Goal: Transaction & Acquisition: Book appointment/travel/reservation

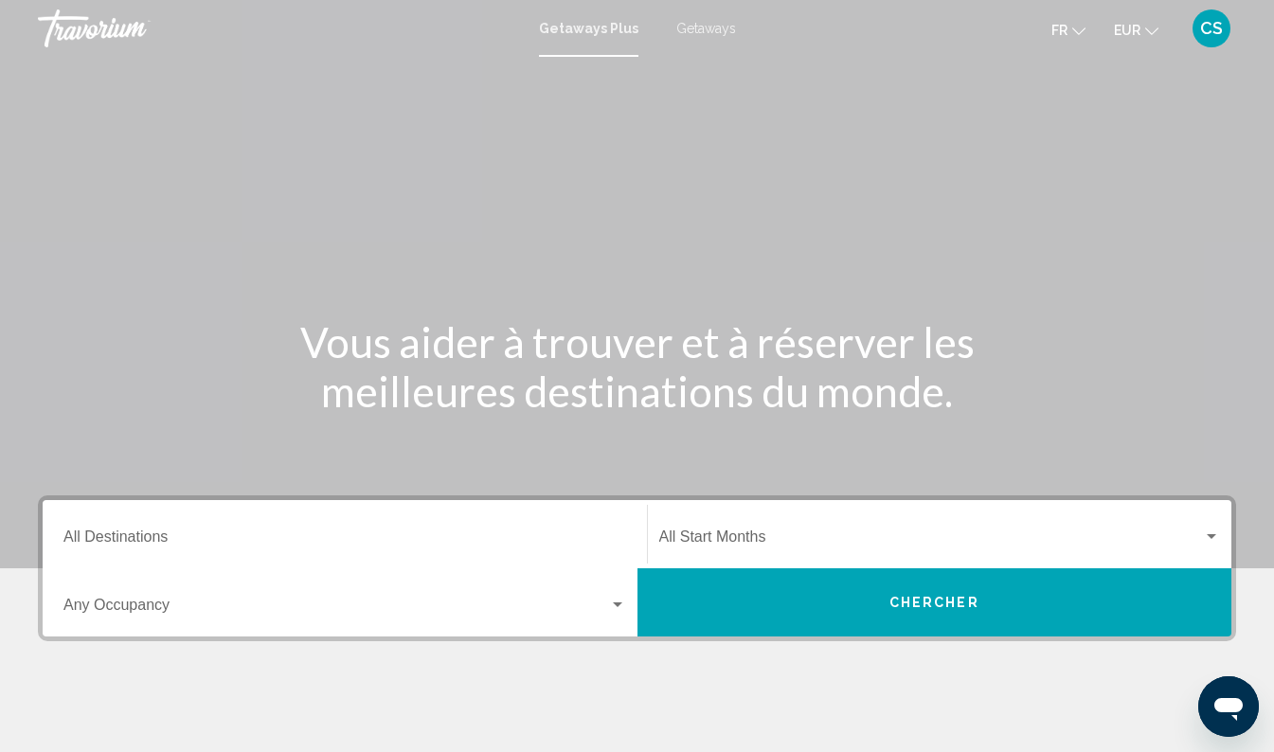
click at [698, 24] on span "Getaways" at bounding box center [706, 28] width 60 height 15
click at [441, 533] on input "Destination All Destinations" at bounding box center [344, 540] width 563 height 17
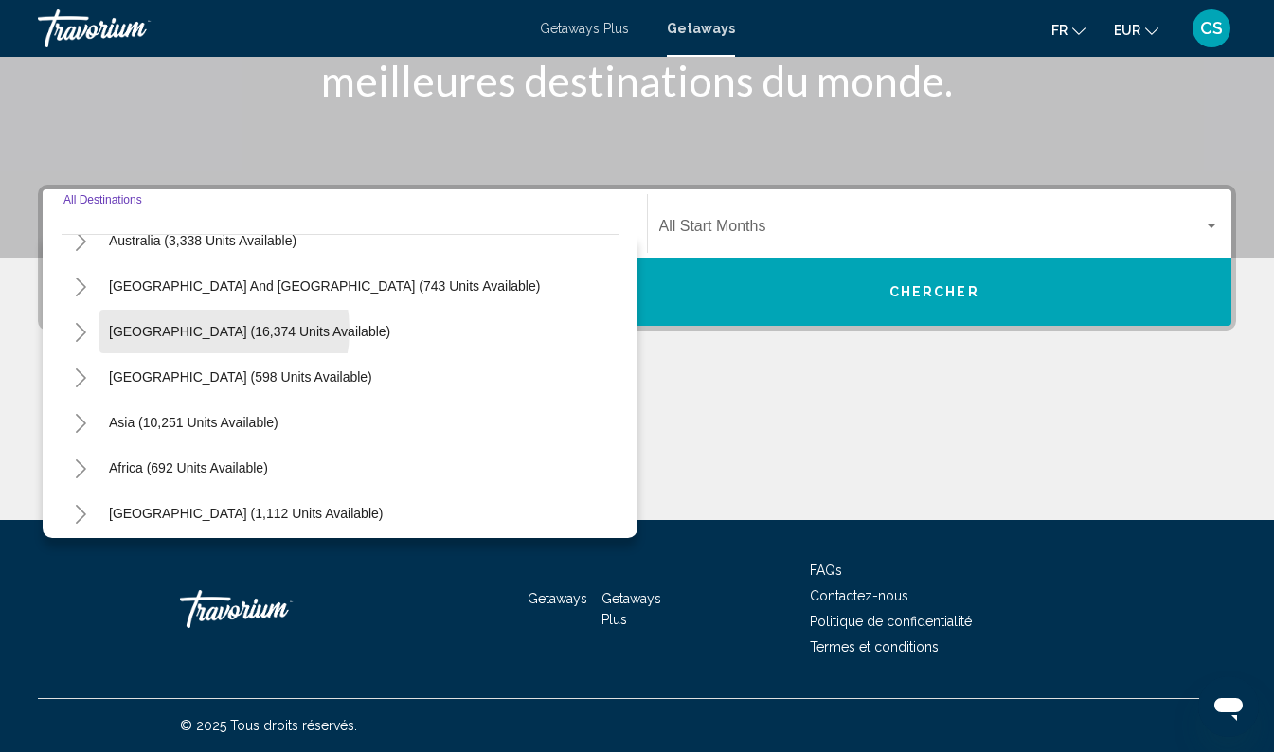
scroll to position [298, 0]
click at [81, 423] on icon "Toggle Asia (10,251 units available)" at bounding box center [81, 424] width 14 height 19
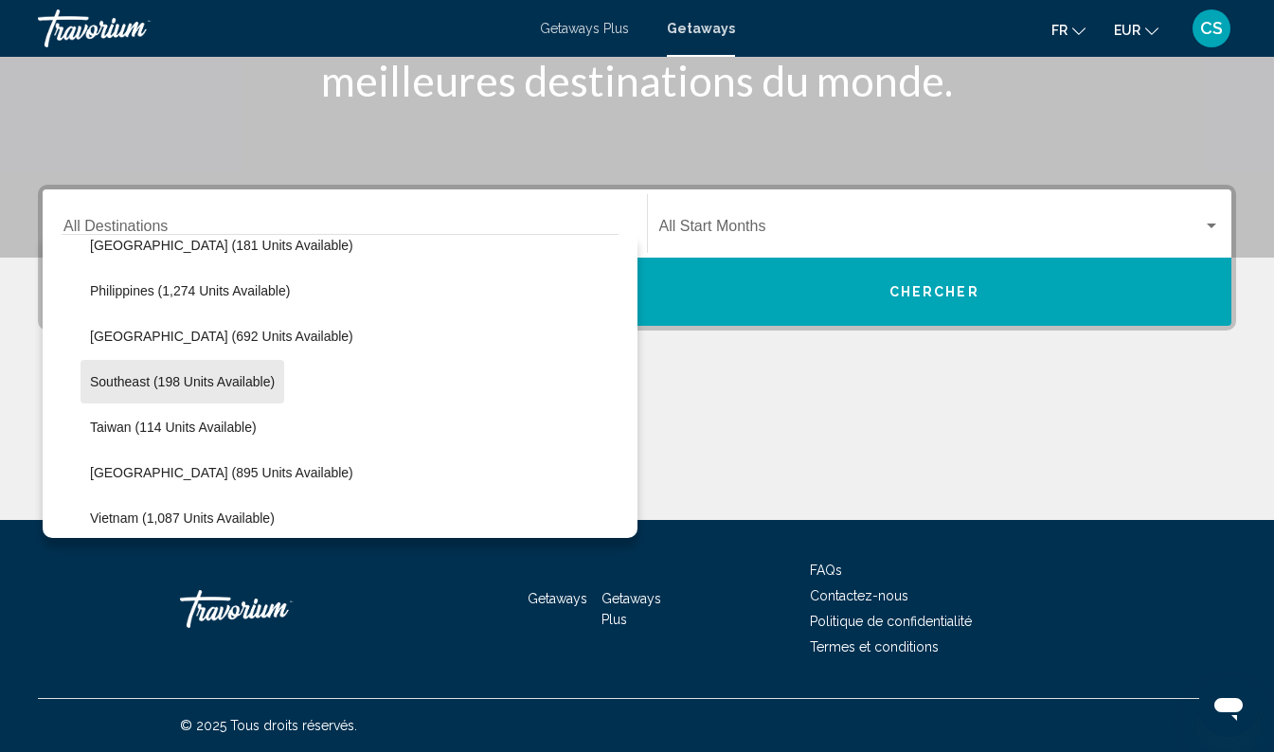
scroll to position [877, 0]
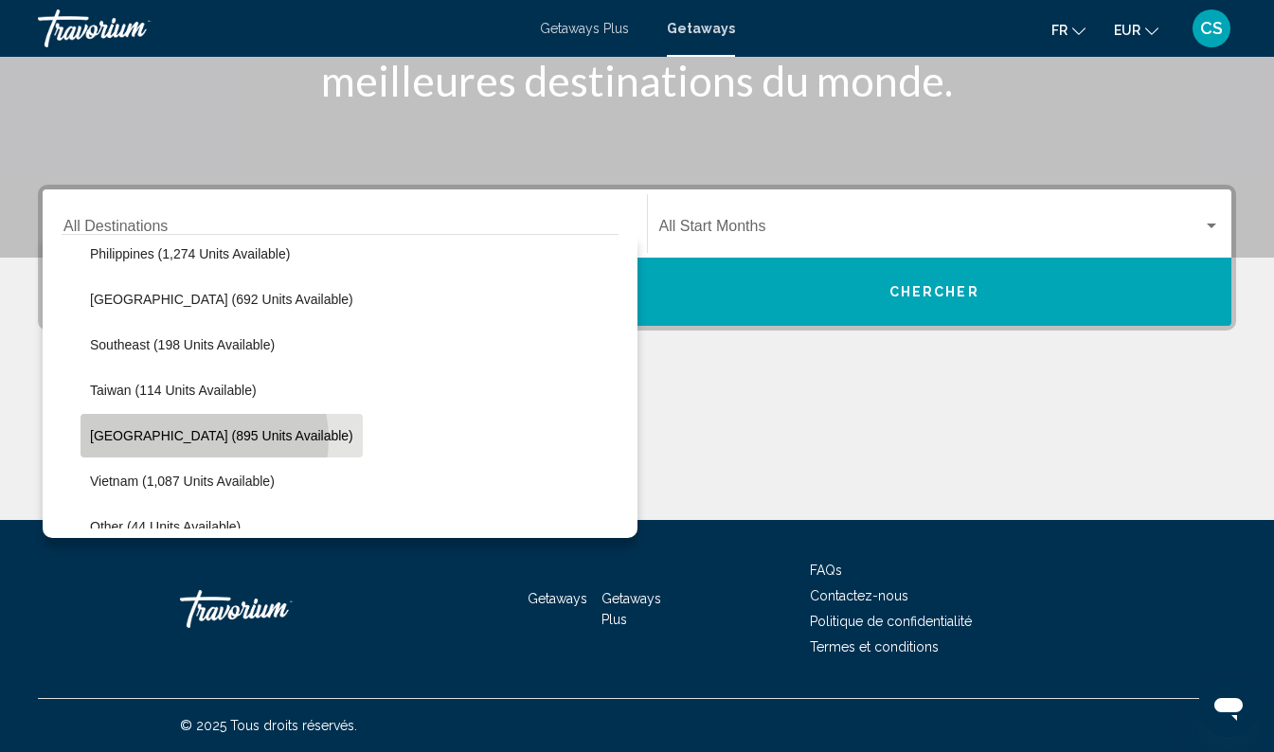
click at [203, 439] on span "Thailand (895 units available)" at bounding box center [221, 435] width 263 height 15
type input "**********"
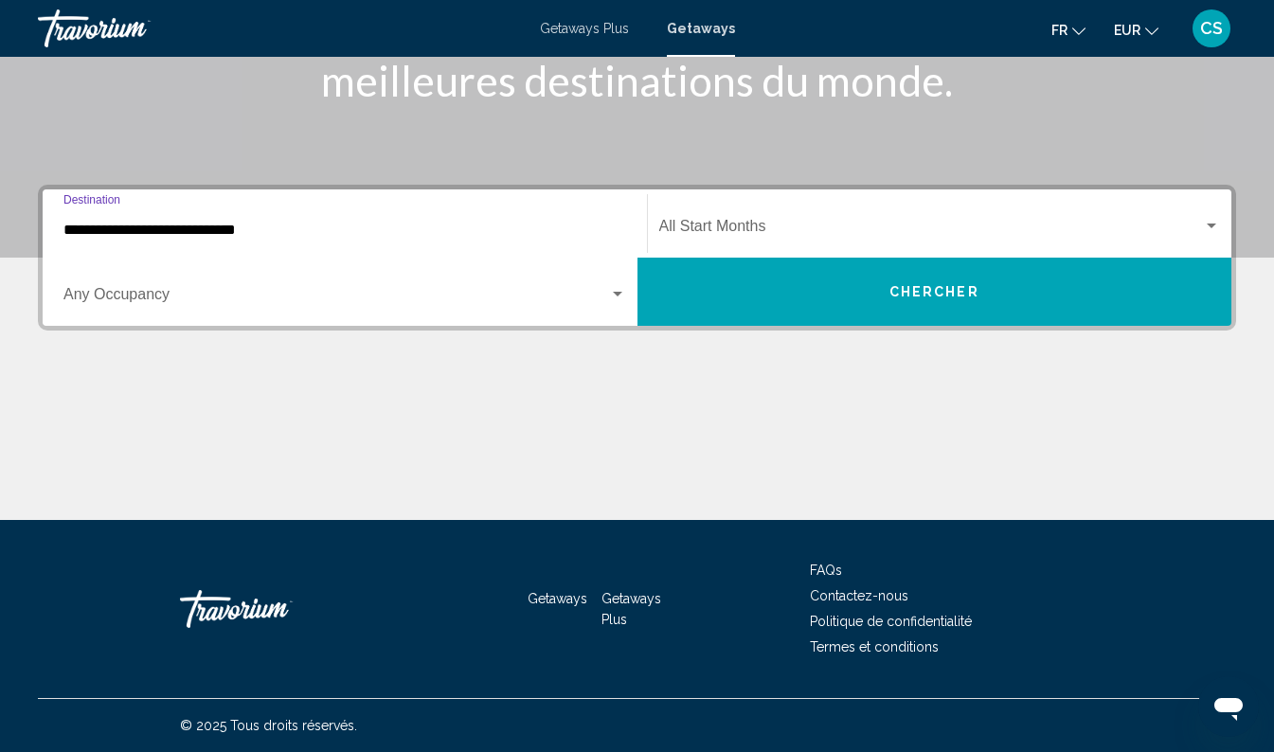
click at [763, 226] on span "Search widget" at bounding box center [931, 230] width 545 height 17
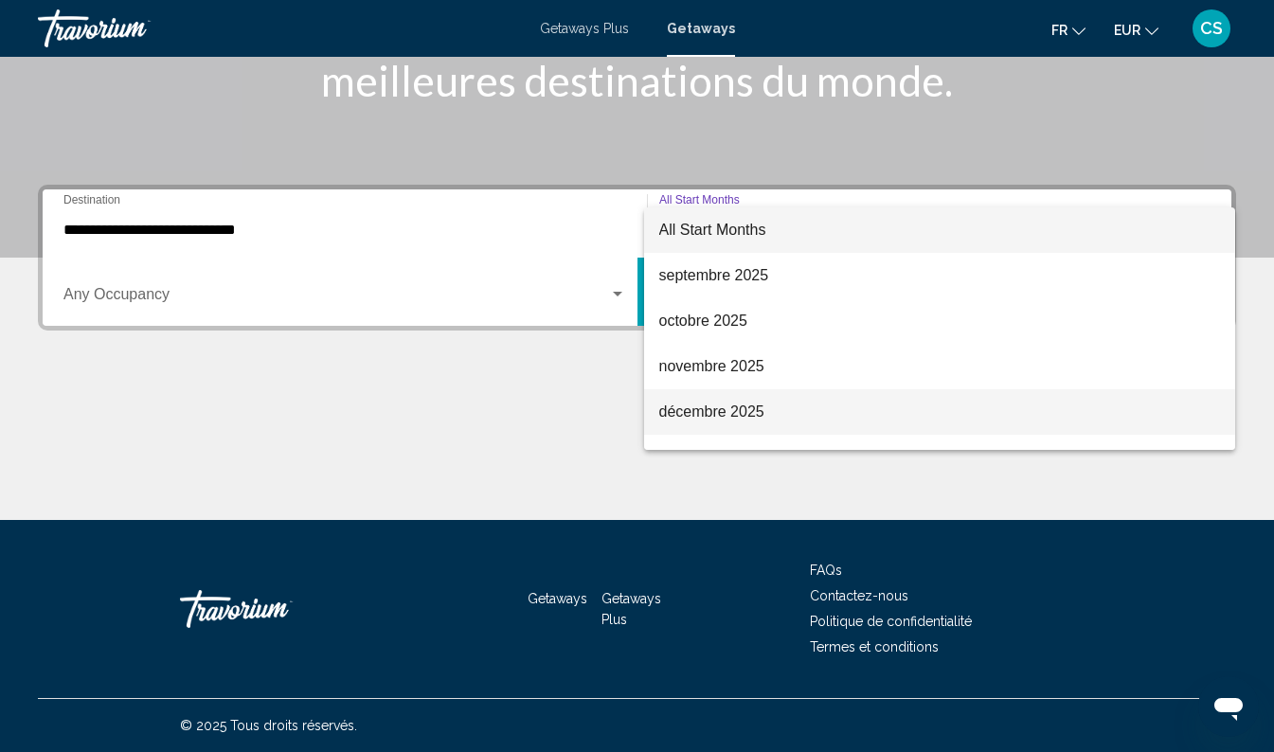
click at [739, 406] on span "décembre 2025" at bounding box center [940, 411] width 562 height 45
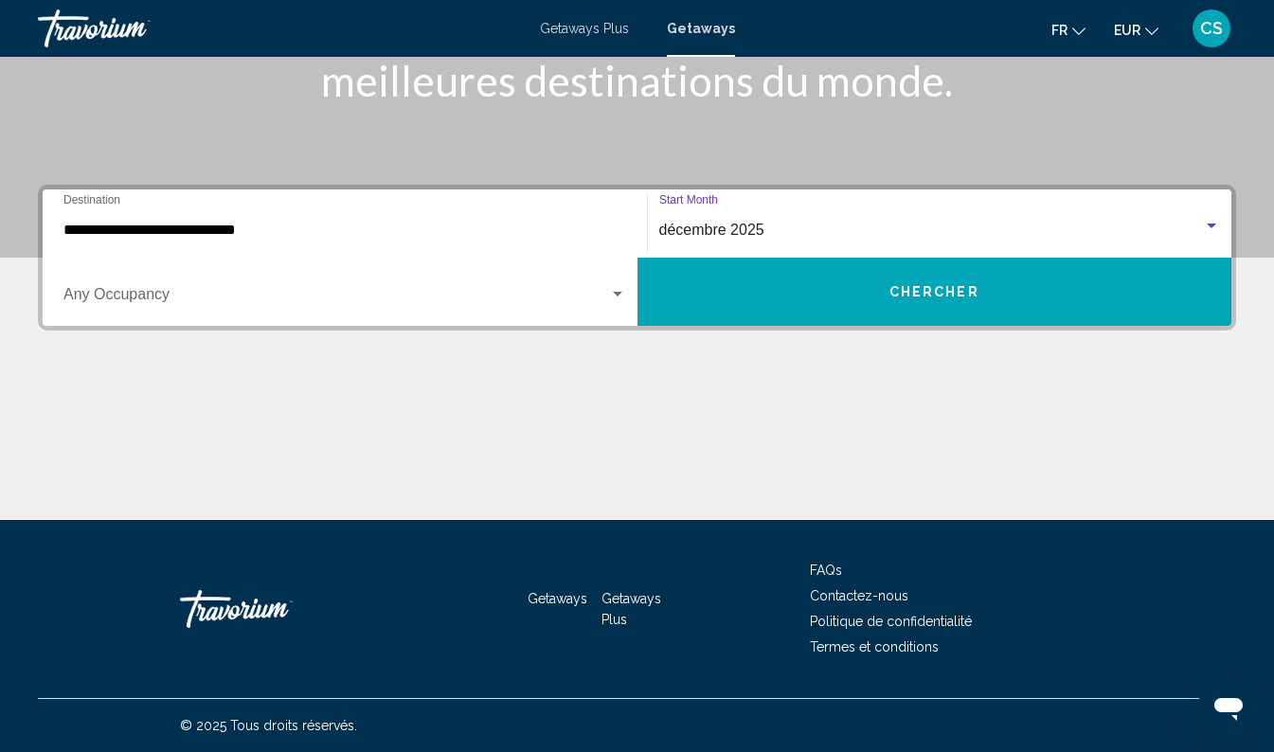
click at [869, 295] on button "Chercher" at bounding box center [935, 292] width 595 height 68
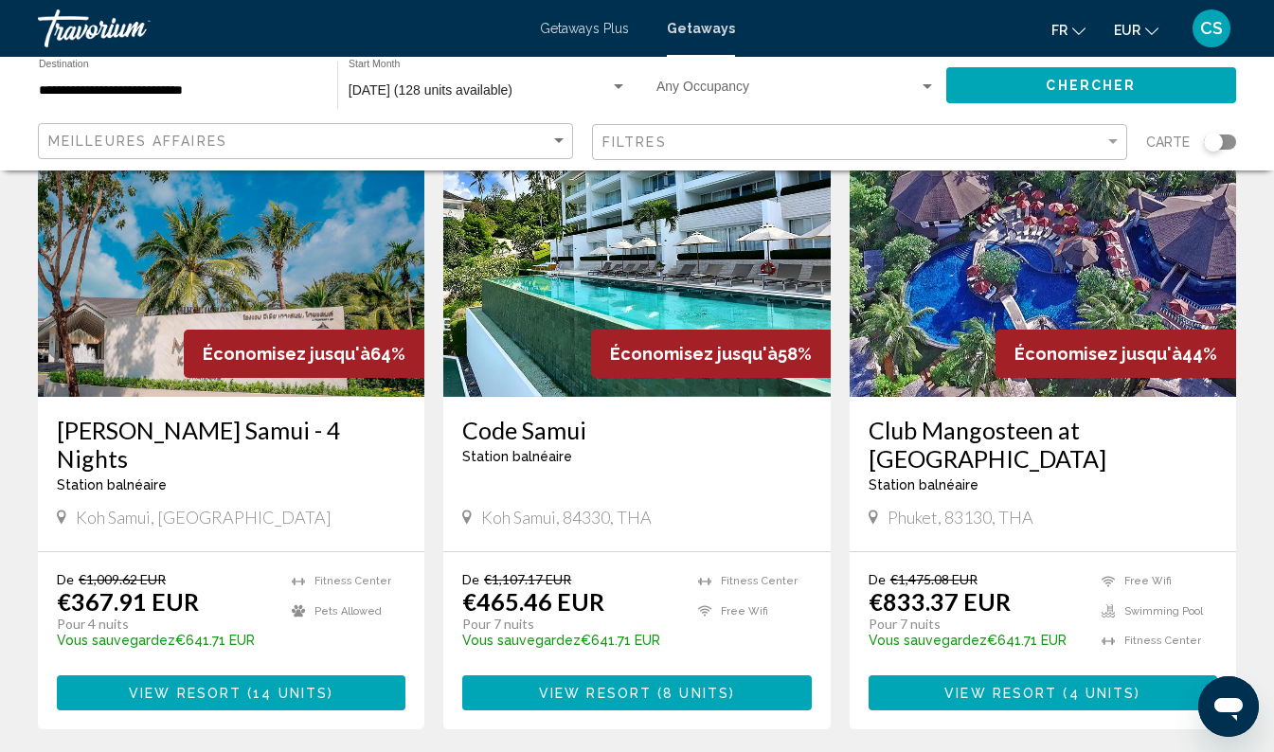
scroll to position [1528, 0]
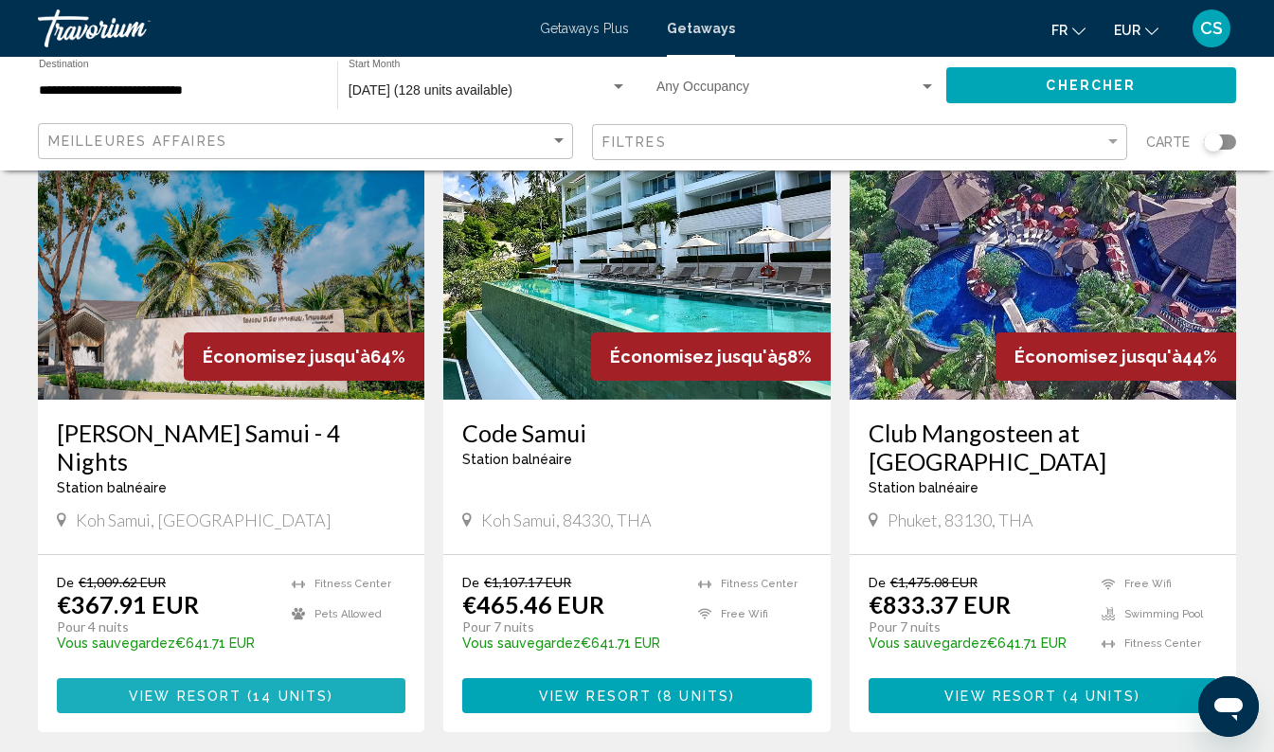
click at [241, 678] on button "View Resort ( 14 units )" at bounding box center [231, 695] width 349 height 35
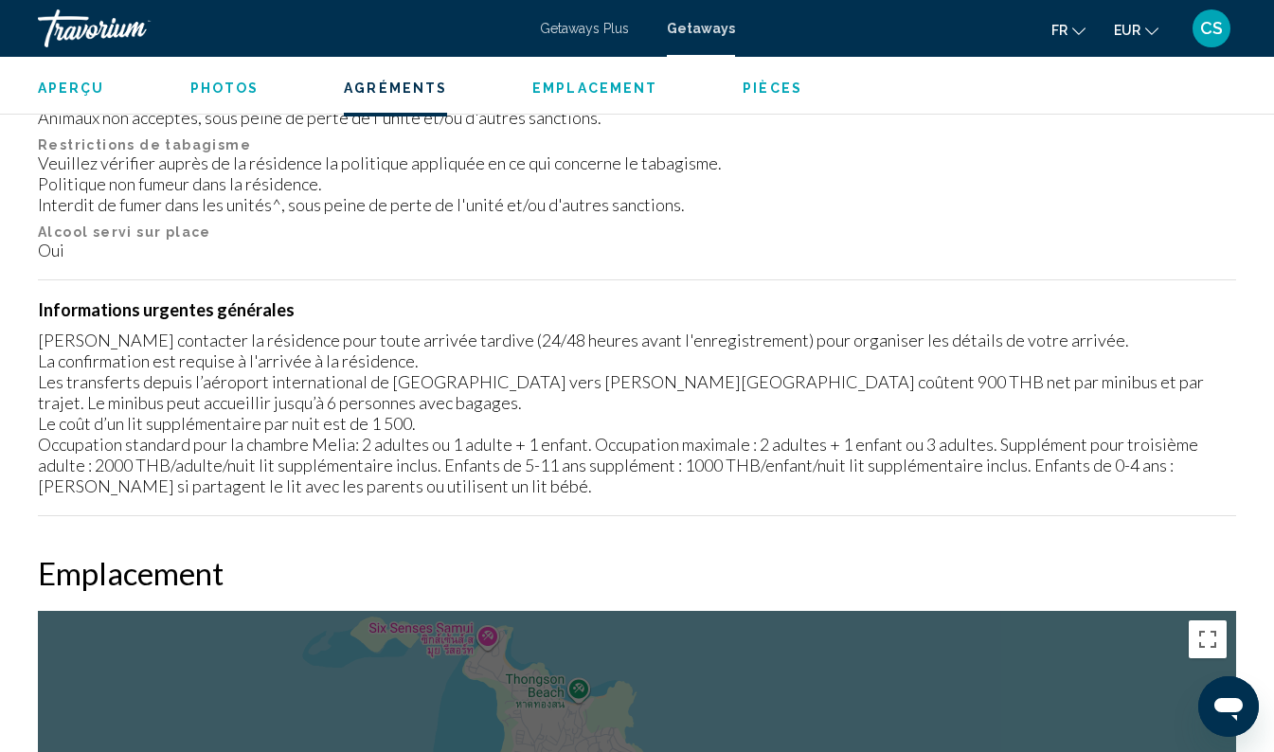
scroll to position [2349, 0]
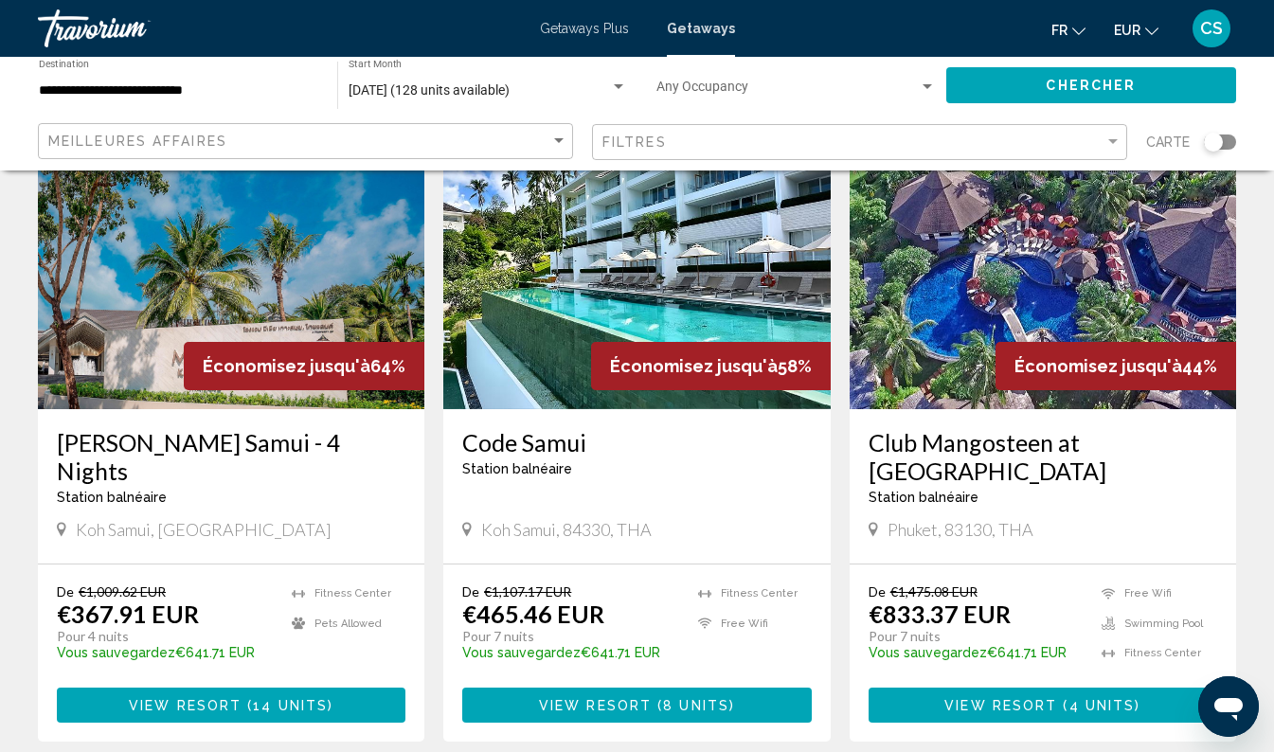
scroll to position [1478, 0]
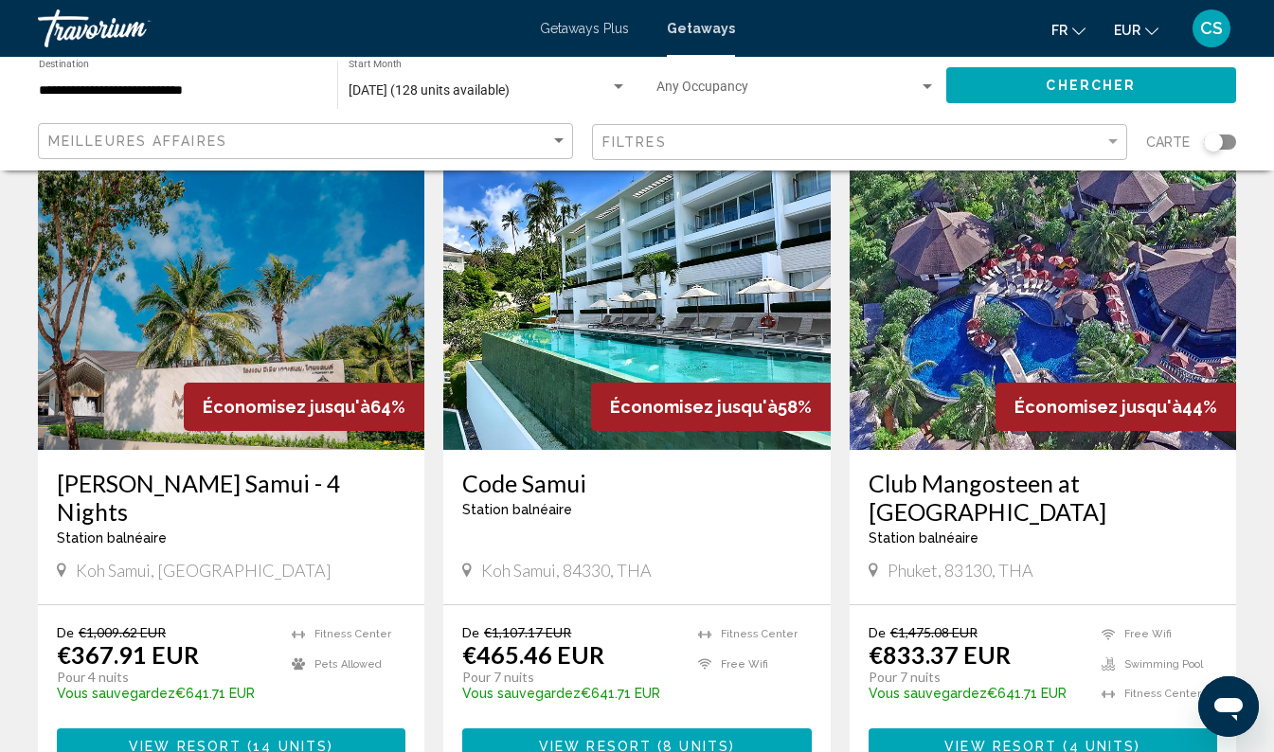
click at [603, 739] on span "View Resort" at bounding box center [595, 746] width 113 height 15
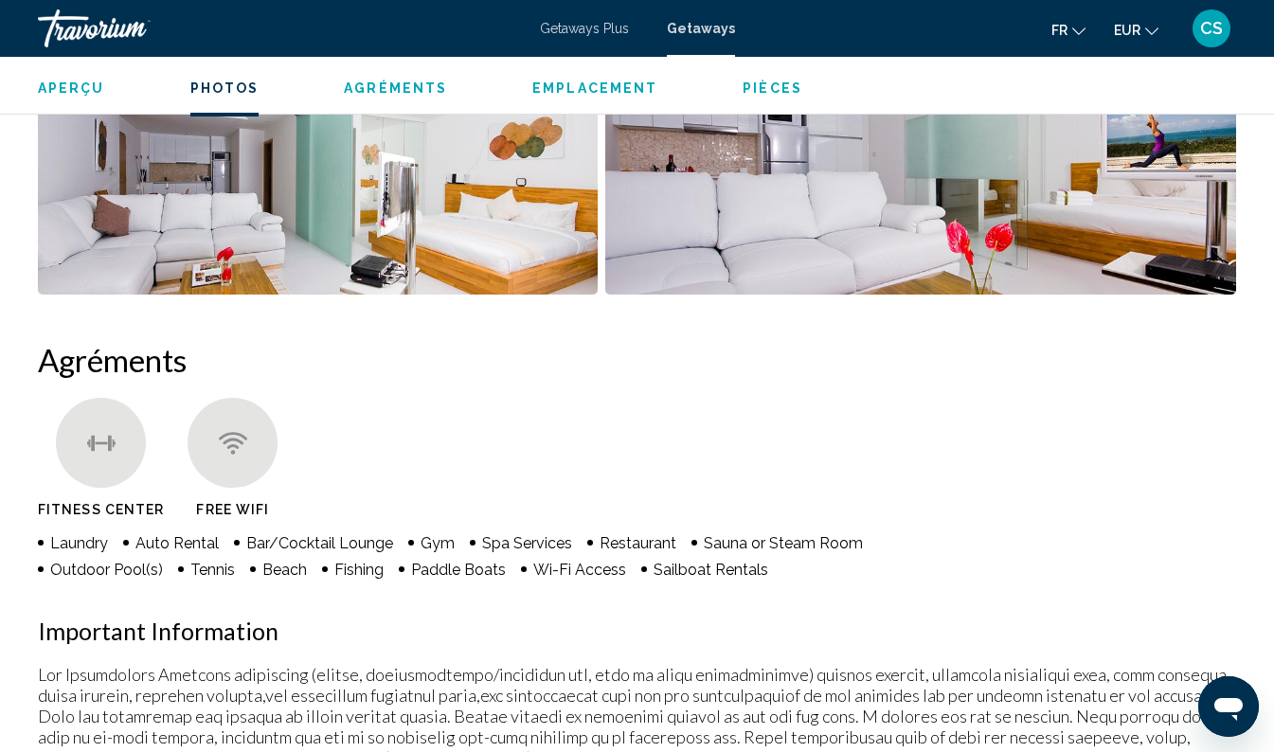
scroll to position [1538, 0]
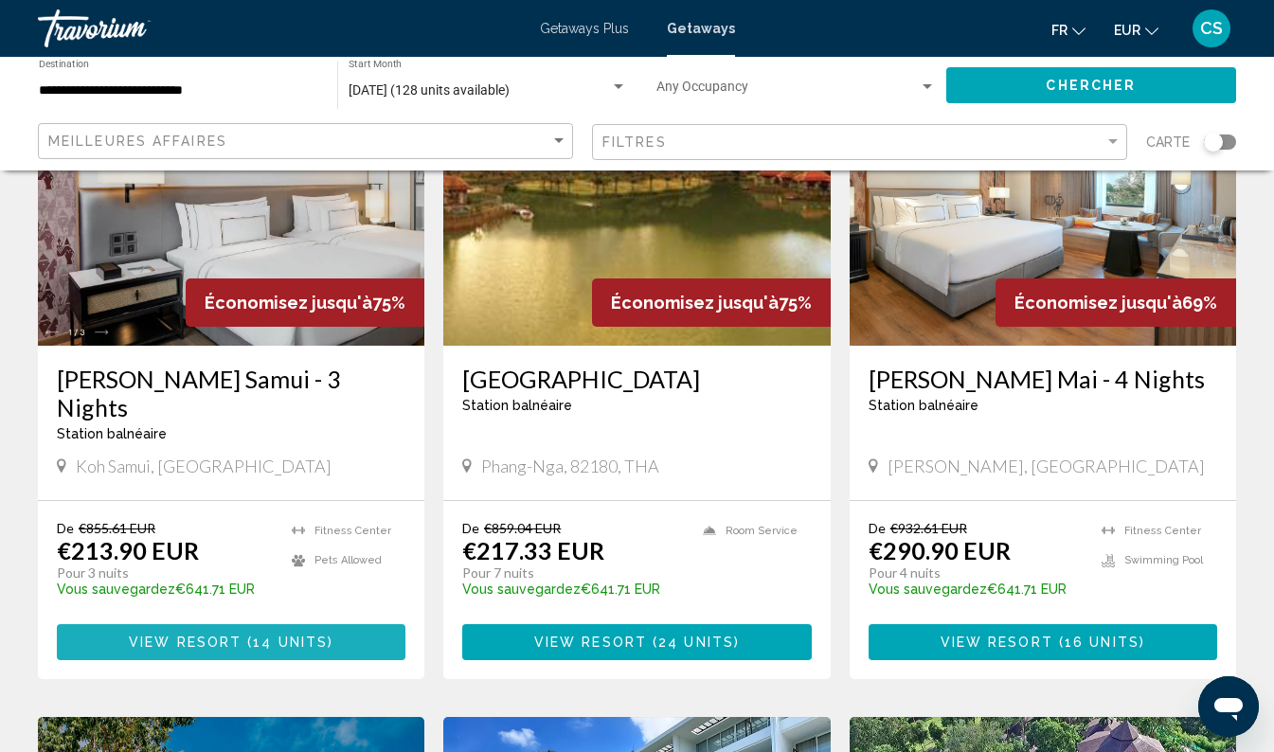
scroll to position [909, 0]
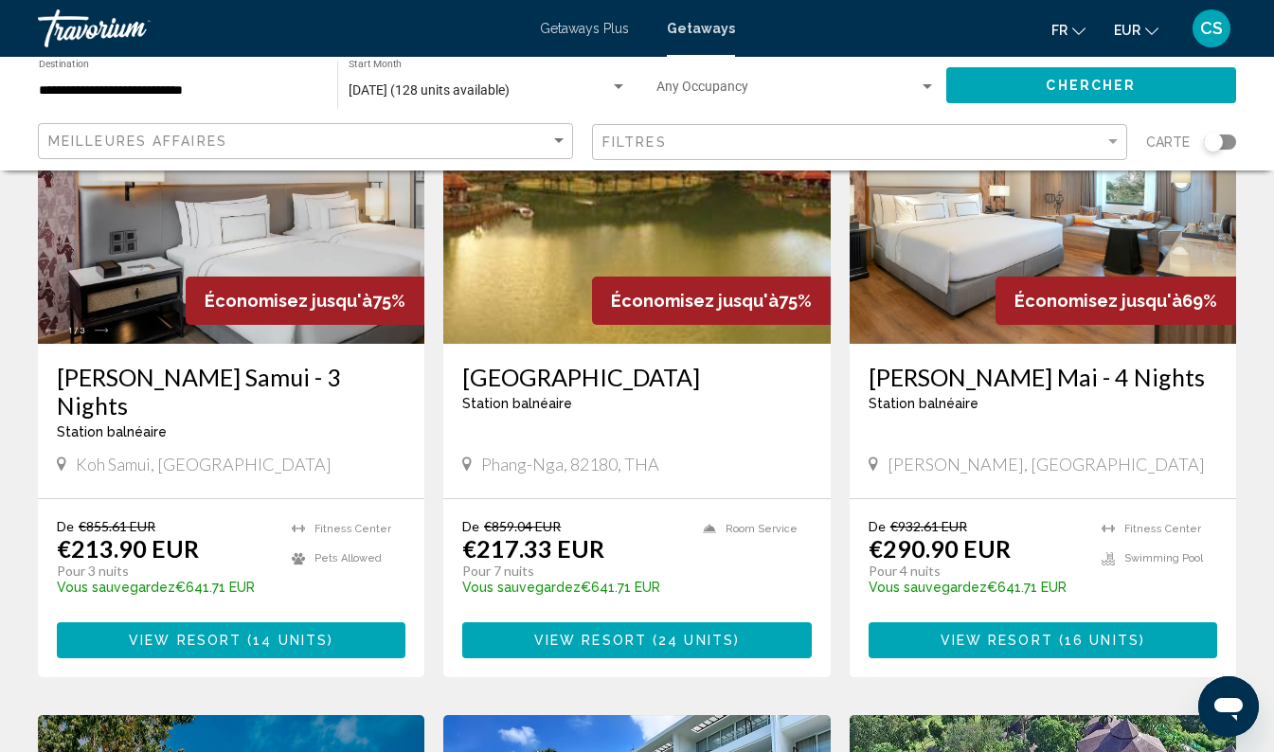
click at [298, 430] on div "Melia Koh Samui - 3 Nights Station balnéaire - Ceci est une station d'adultes s…" at bounding box center [231, 421] width 386 height 154
click at [316, 366] on h3 "Melia Koh Samui - 3 Nights" at bounding box center [231, 391] width 349 height 57
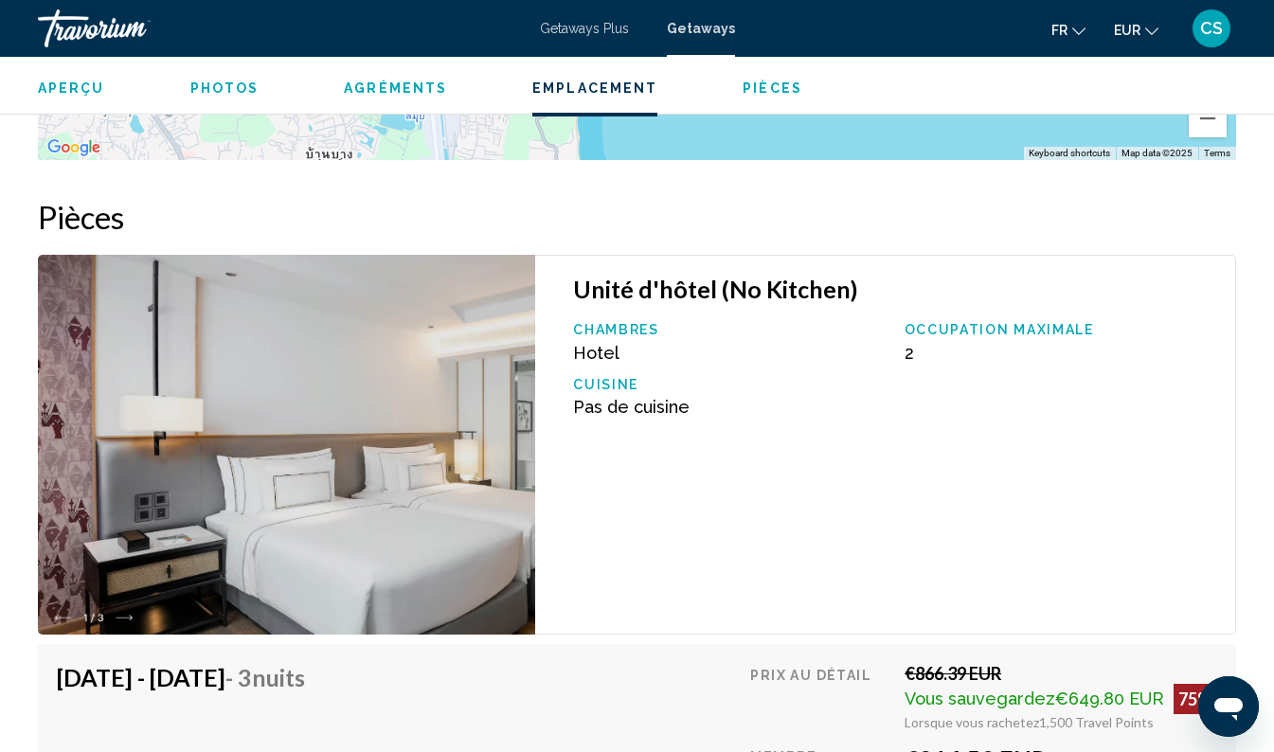
scroll to position [3322, 0]
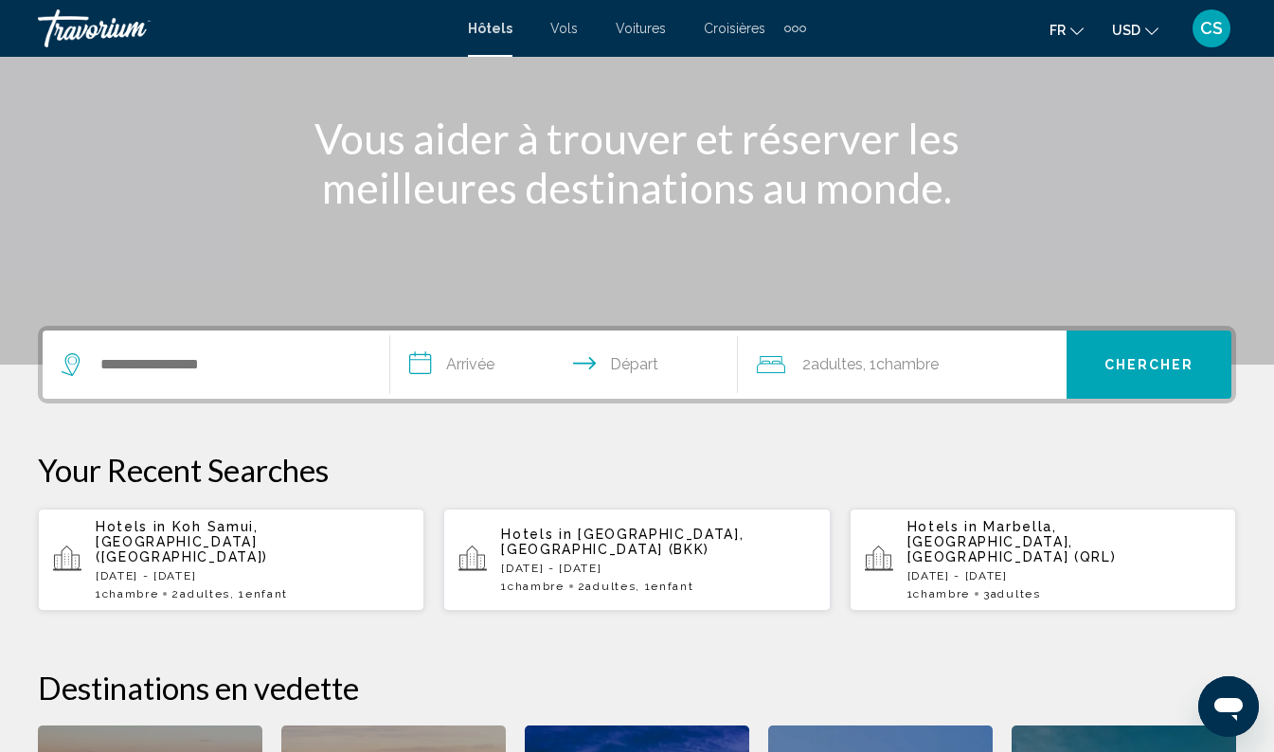
scroll to position [205, 0]
click at [185, 568] on p "[DATE] - [DATE]" at bounding box center [253, 574] width 314 height 13
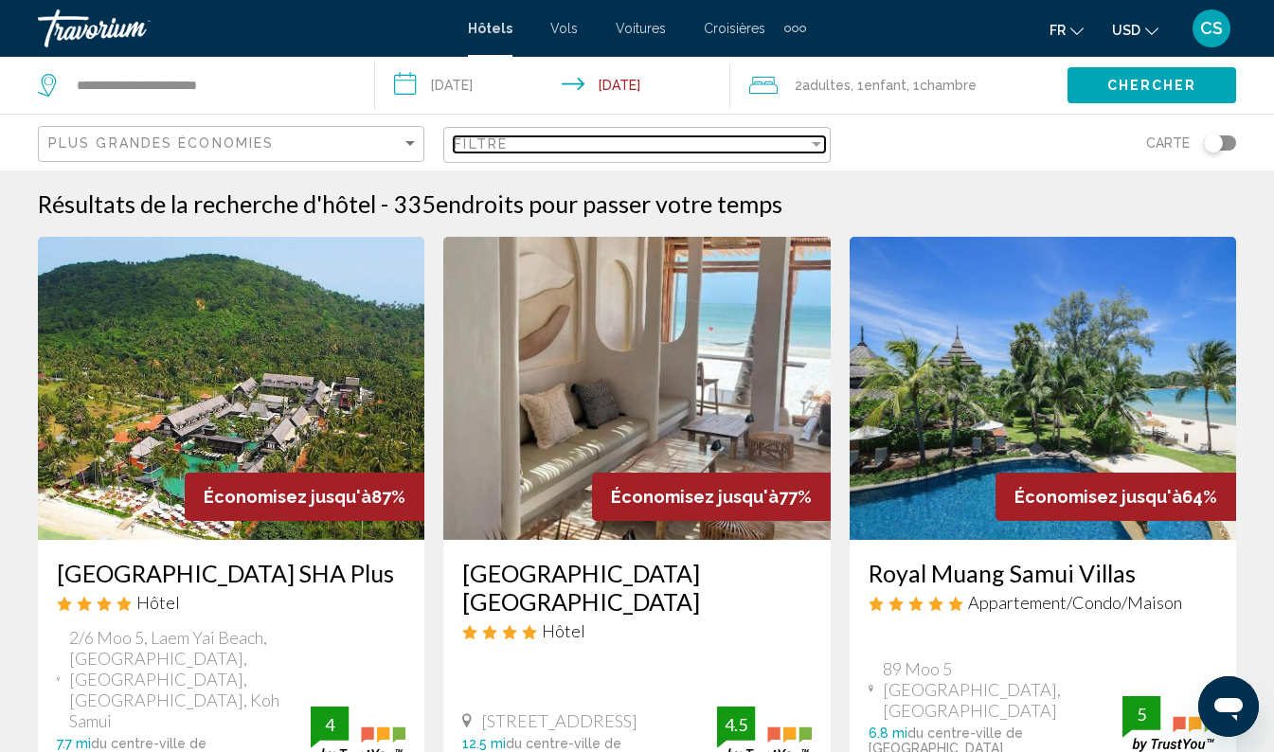
click at [675, 144] on div "Filtre" at bounding box center [630, 143] width 353 height 15
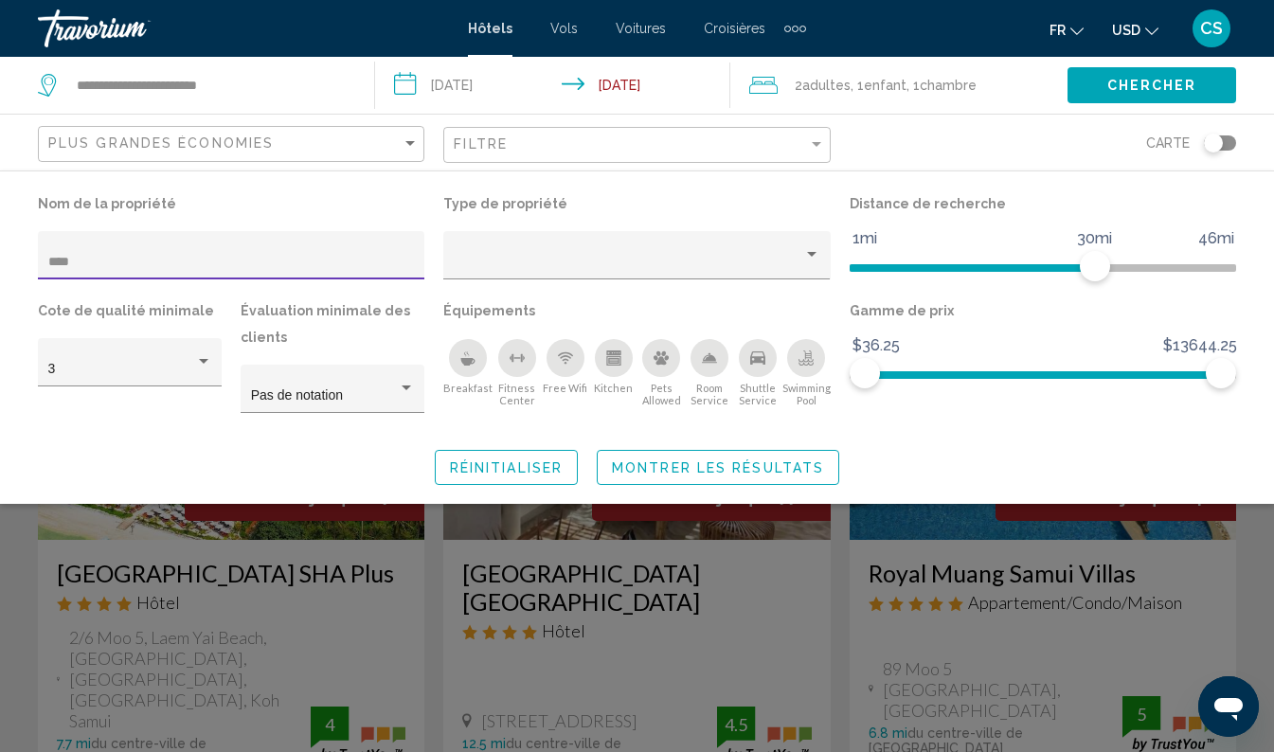
type input "*****"
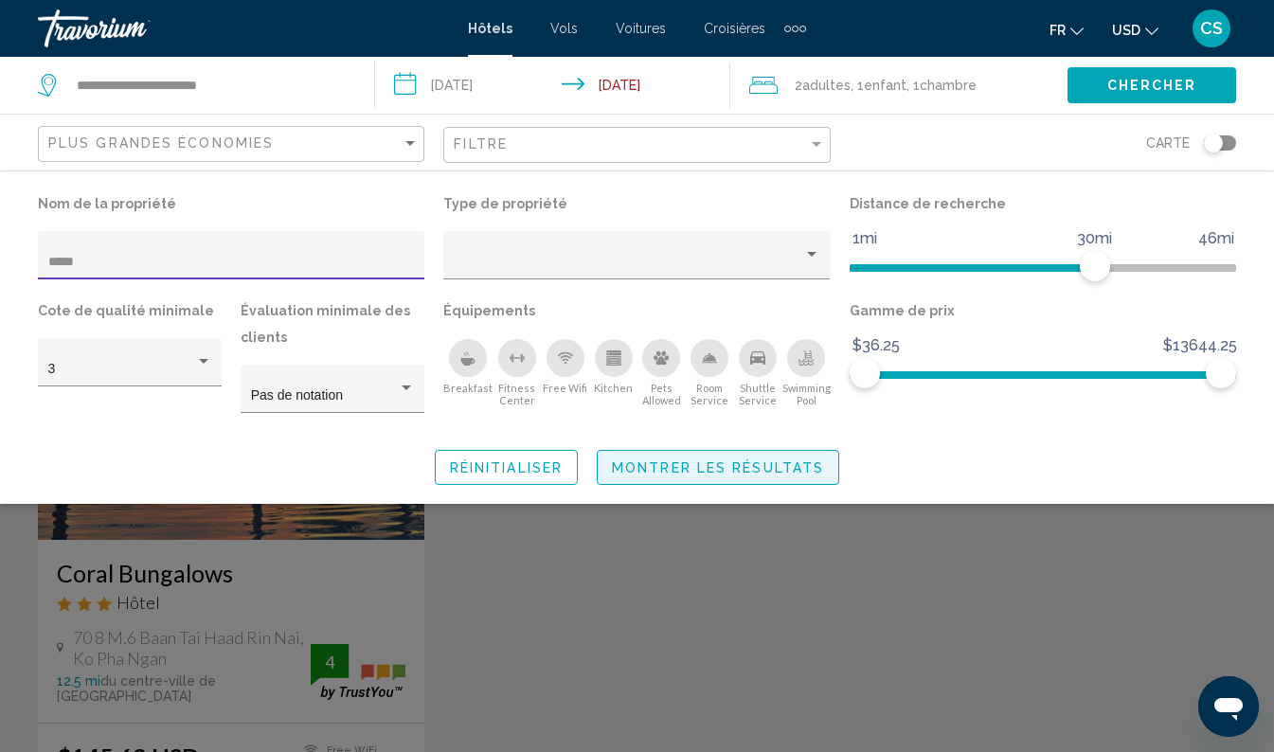
click at [709, 473] on span "Montrer les résultats" at bounding box center [718, 467] width 212 height 15
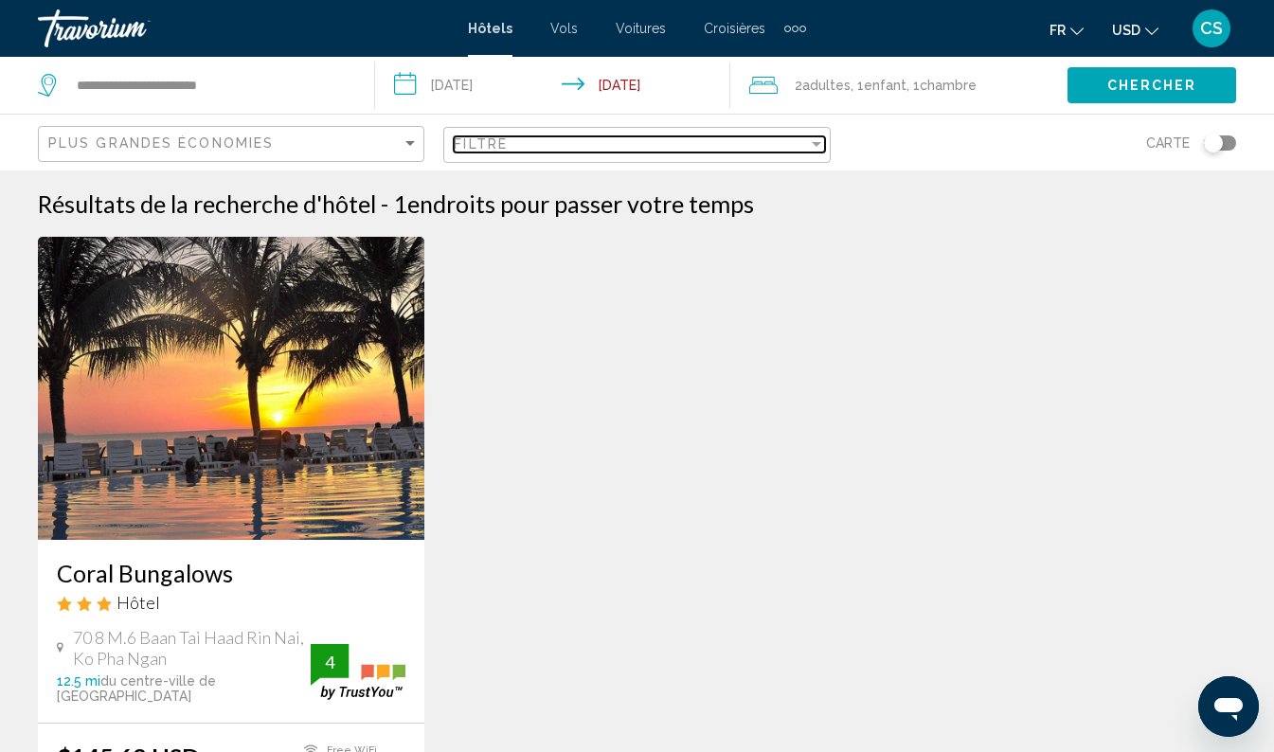
click at [624, 143] on div "Filtre" at bounding box center [630, 143] width 353 height 15
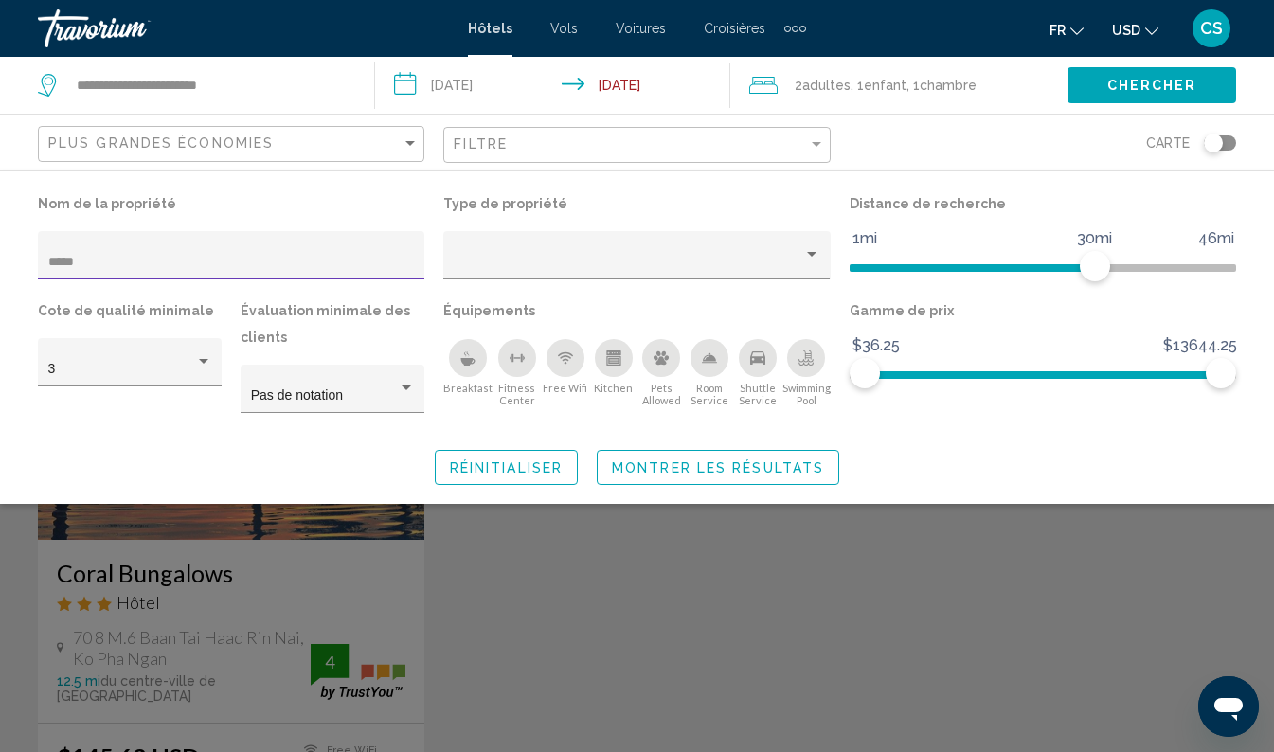
click at [483, 80] on input "**********" at bounding box center [557, 88] width 364 height 63
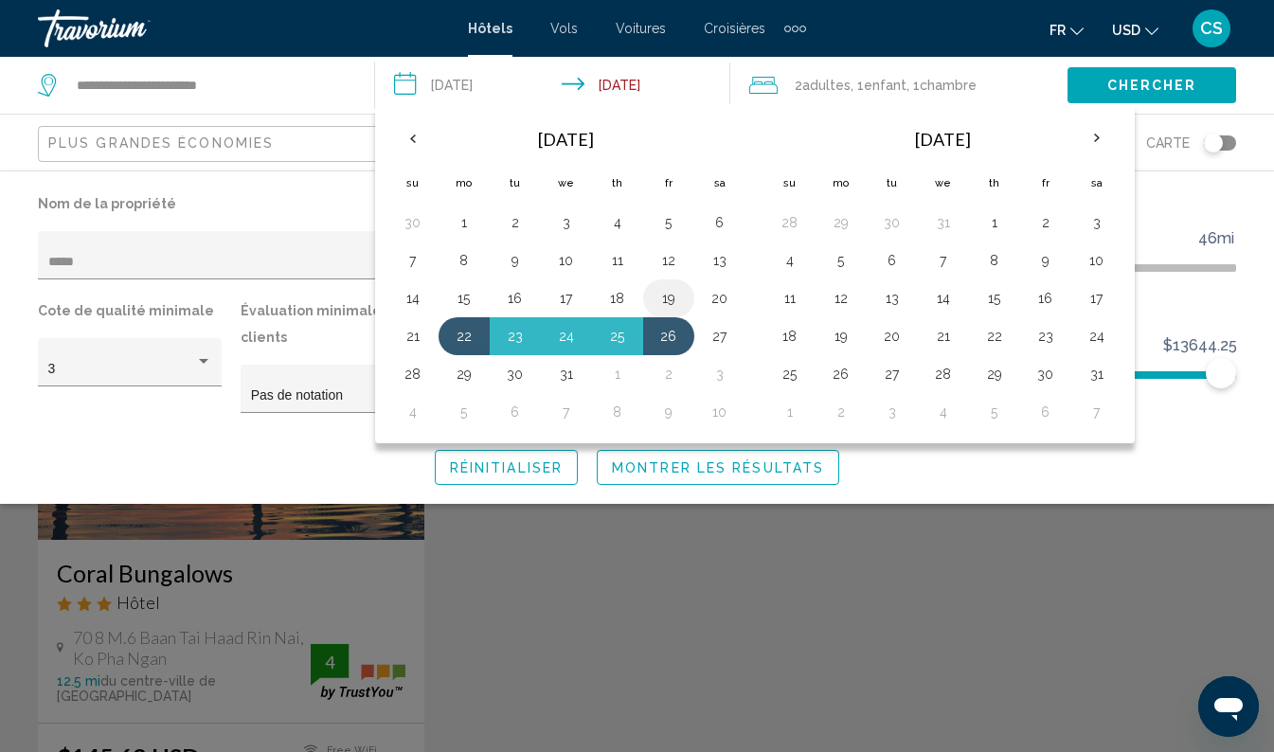
click at [677, 286] on button "19" at bounding box center [669, 298] width 30 height 27
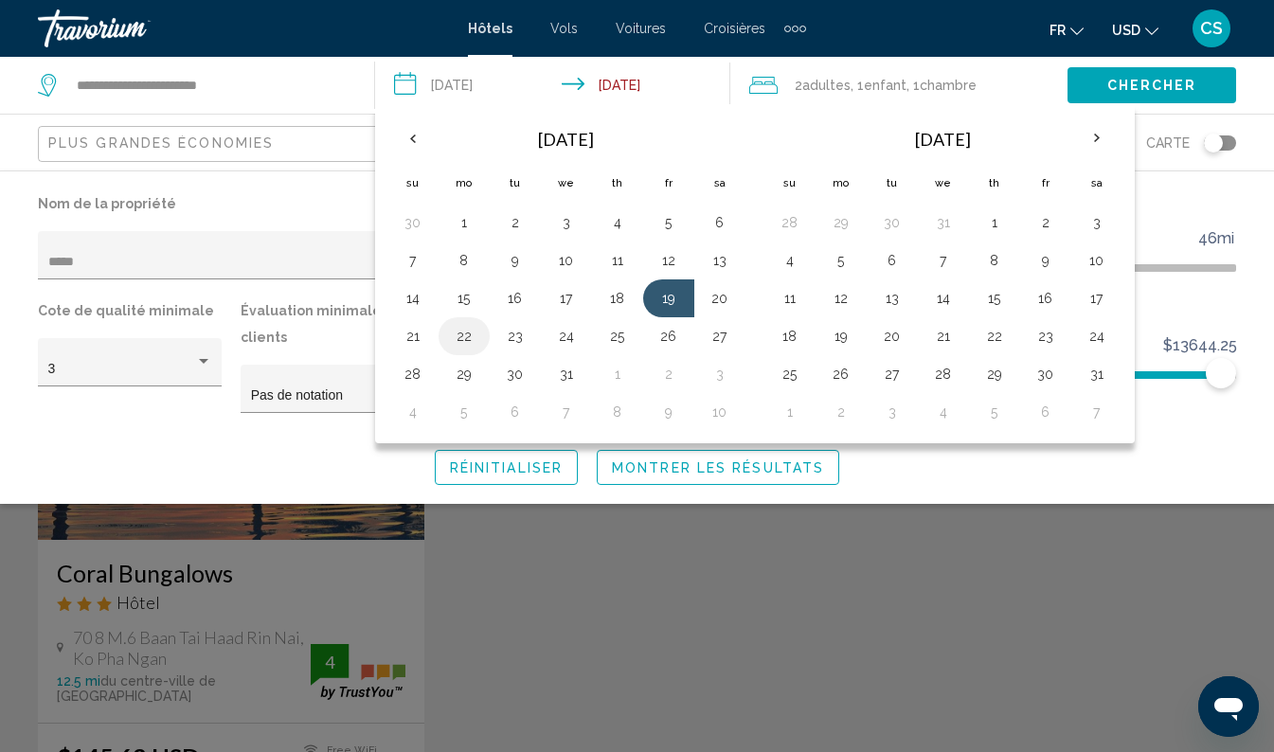
click at [467, 327] on button "22" at bounding box center [464, 336] width 30 height 27
type input "**********"
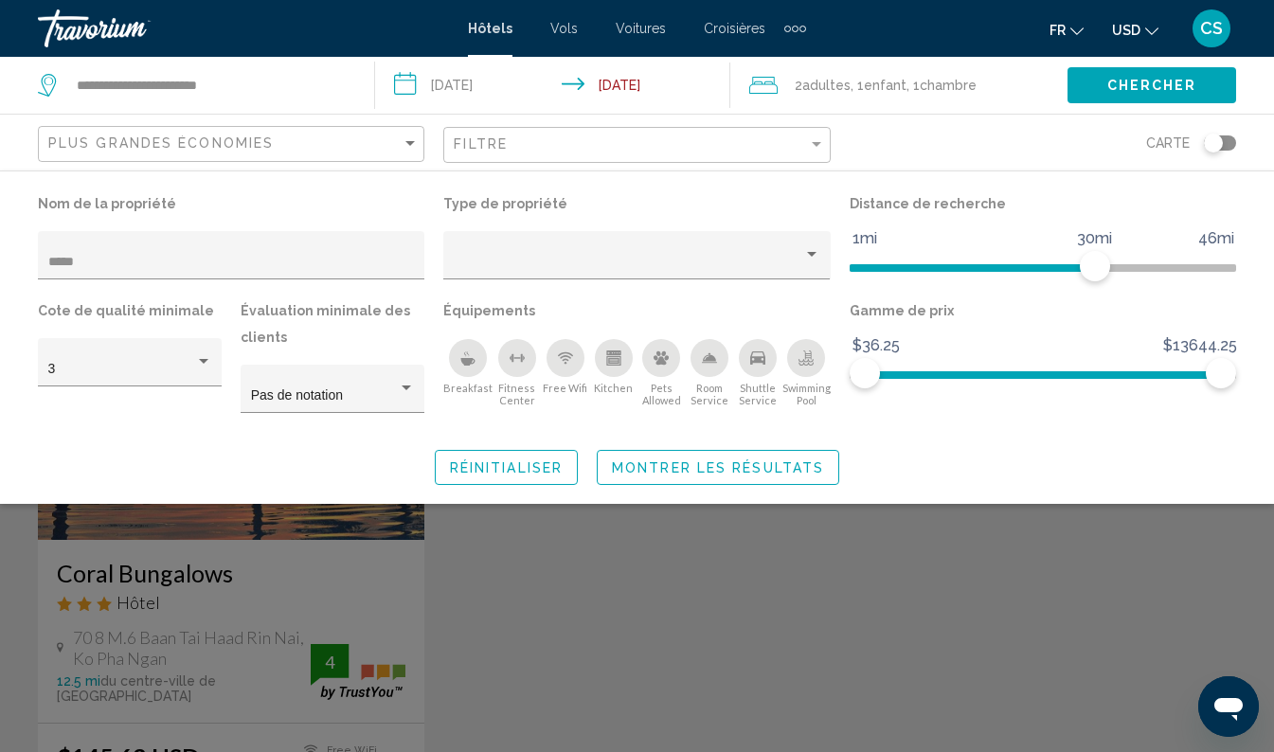
click at [738, 465] on span "Montrer les résultats" at bounding box center [718, 467] width 212 height 15
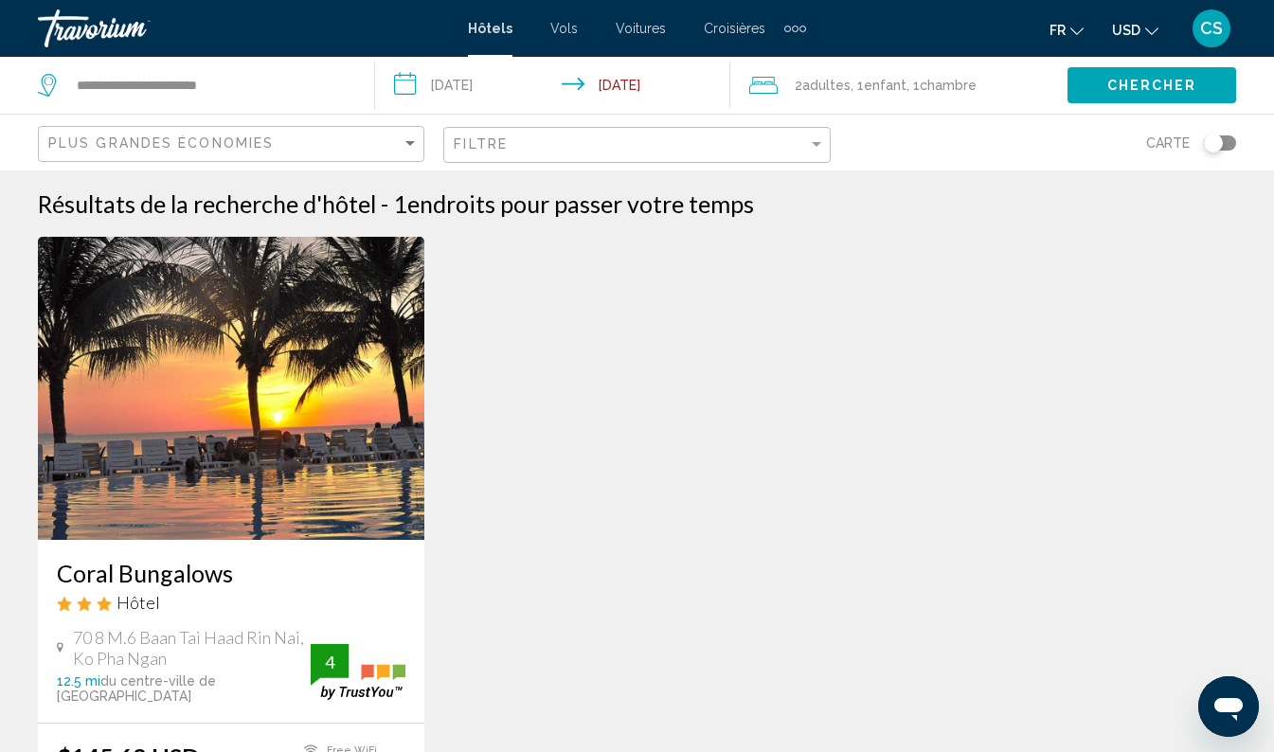
click at [1168, 73] on button "Chercher" at bounding box center [1152, 84] width 169 height 35
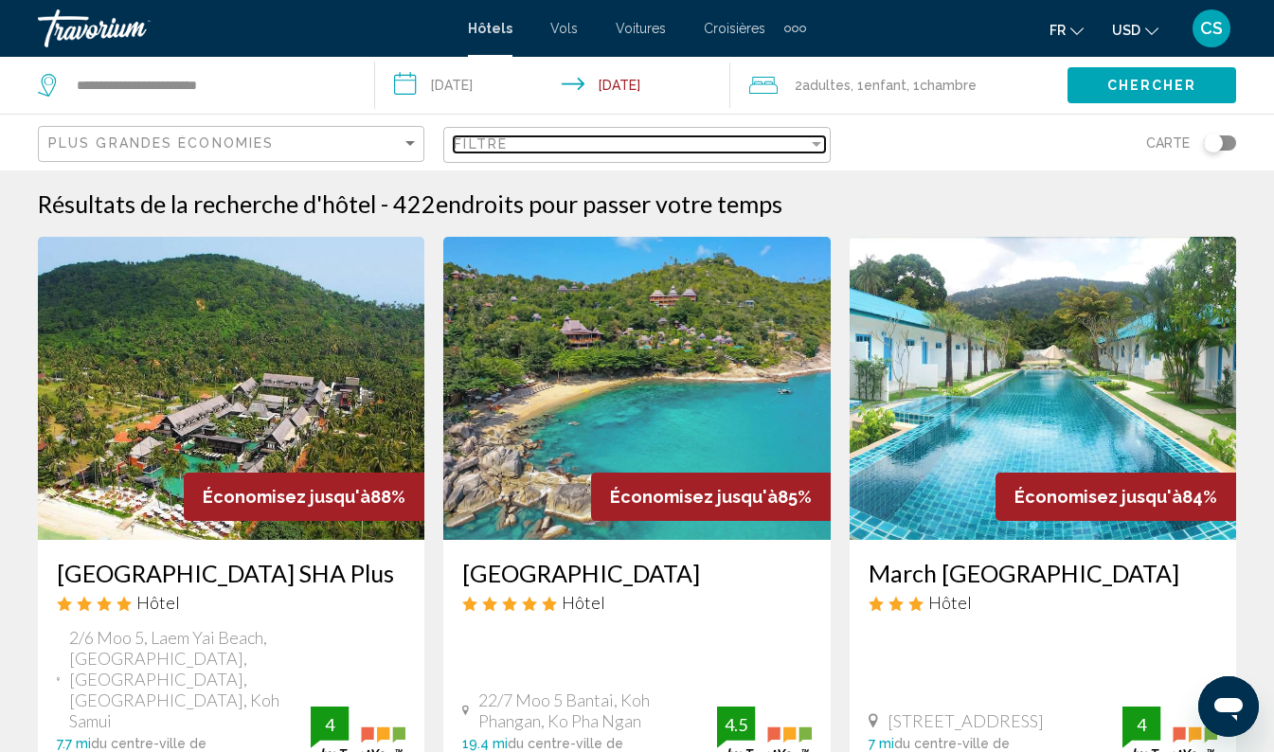
click at [736, 137] on div "Filtre" at bounding box center [630, 143] width 353 height 15
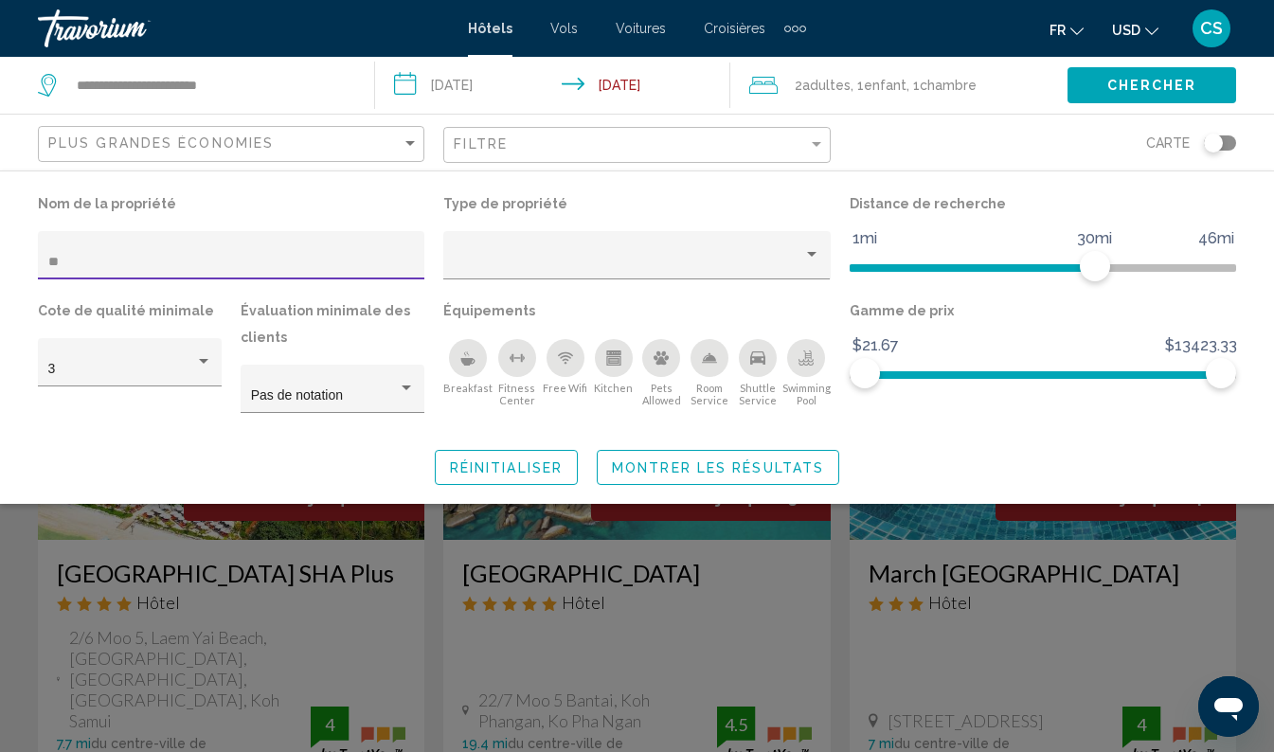
type input "***"
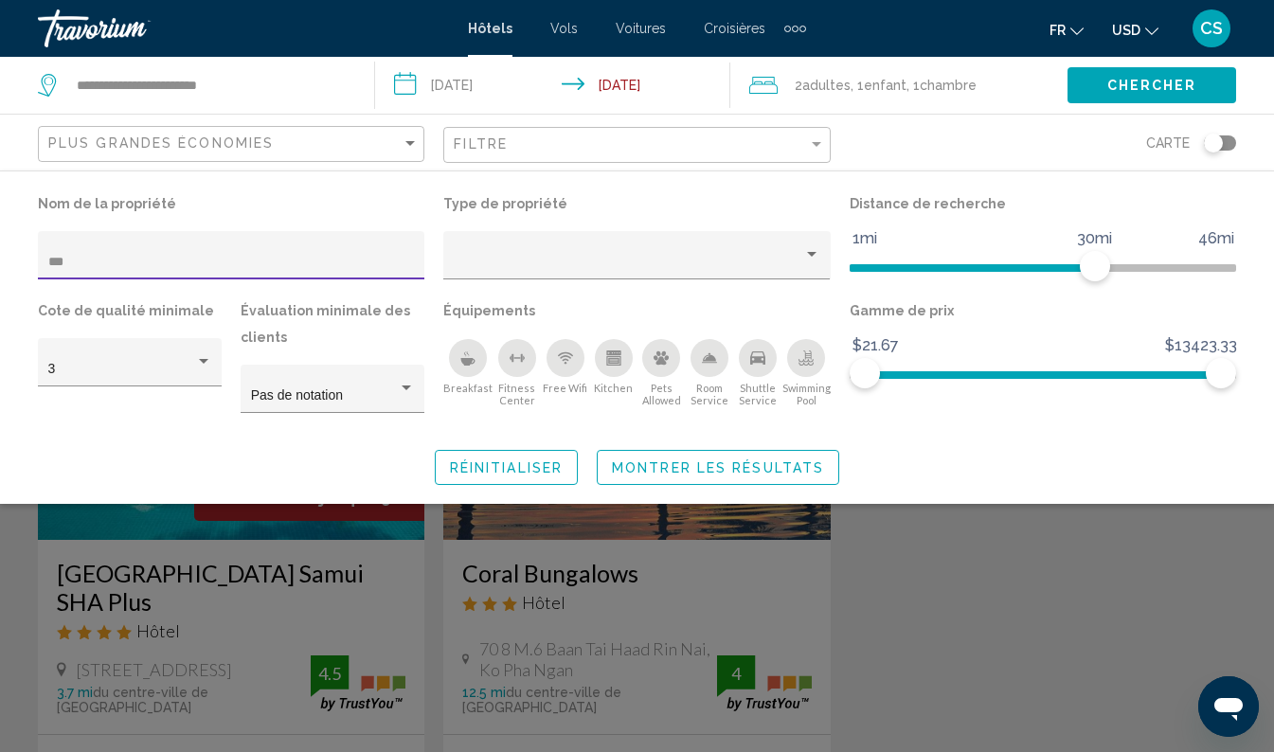
click at [267, 607] on div "Search widget" at bounding box center [637, 518] width 1274 height 468
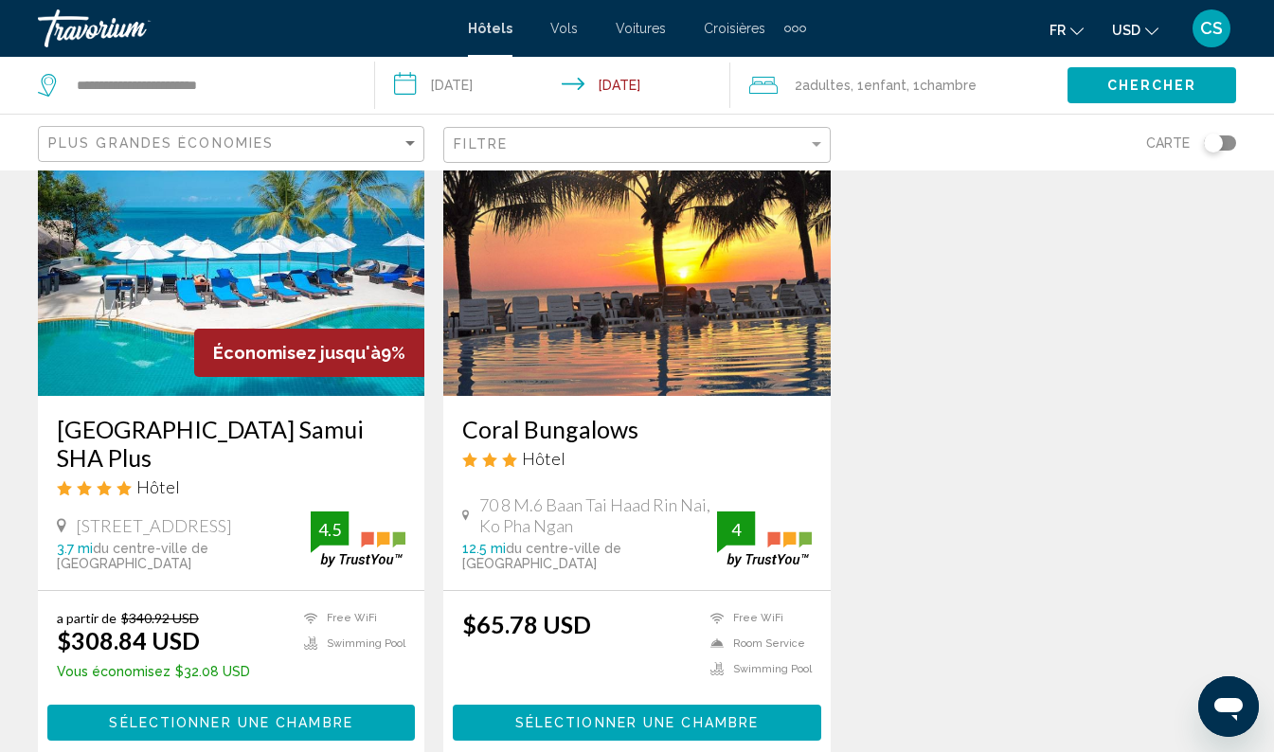
scroll to position [141, 0]
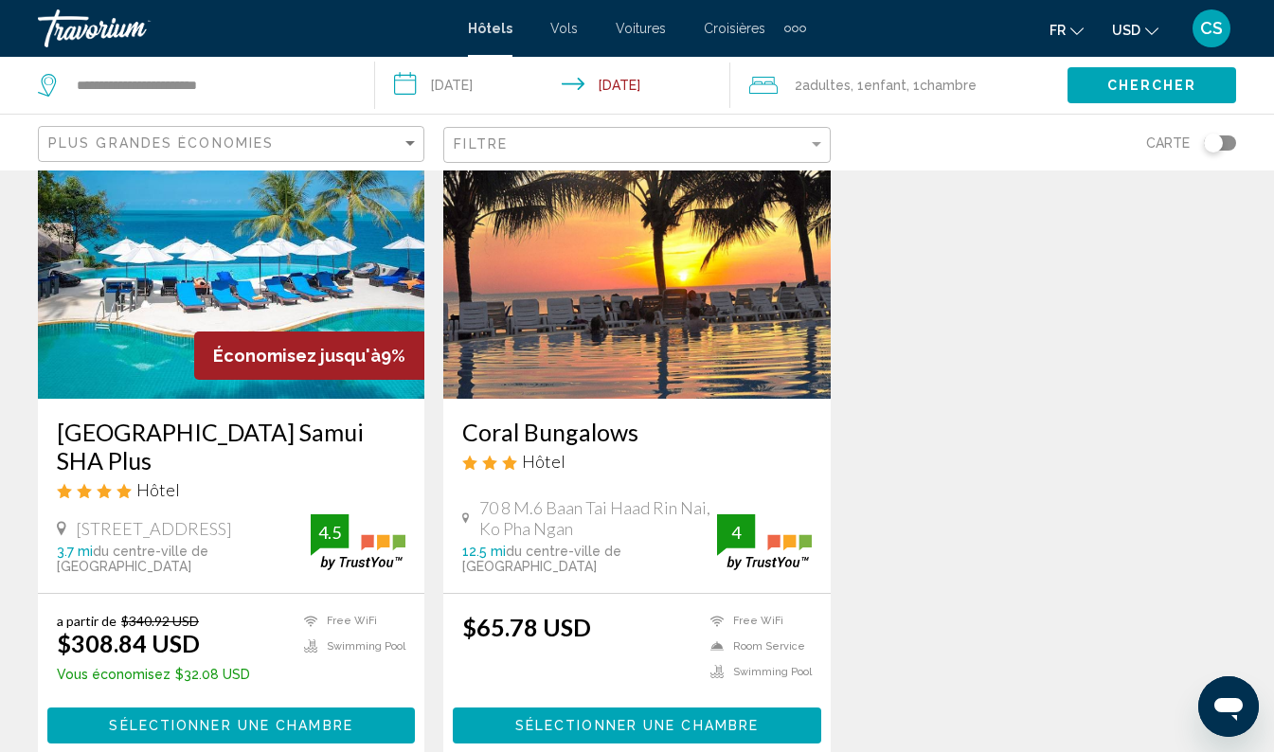
click at [1135, 24] on span "USD" at bounding box center [1126, 30] width 28 height 15
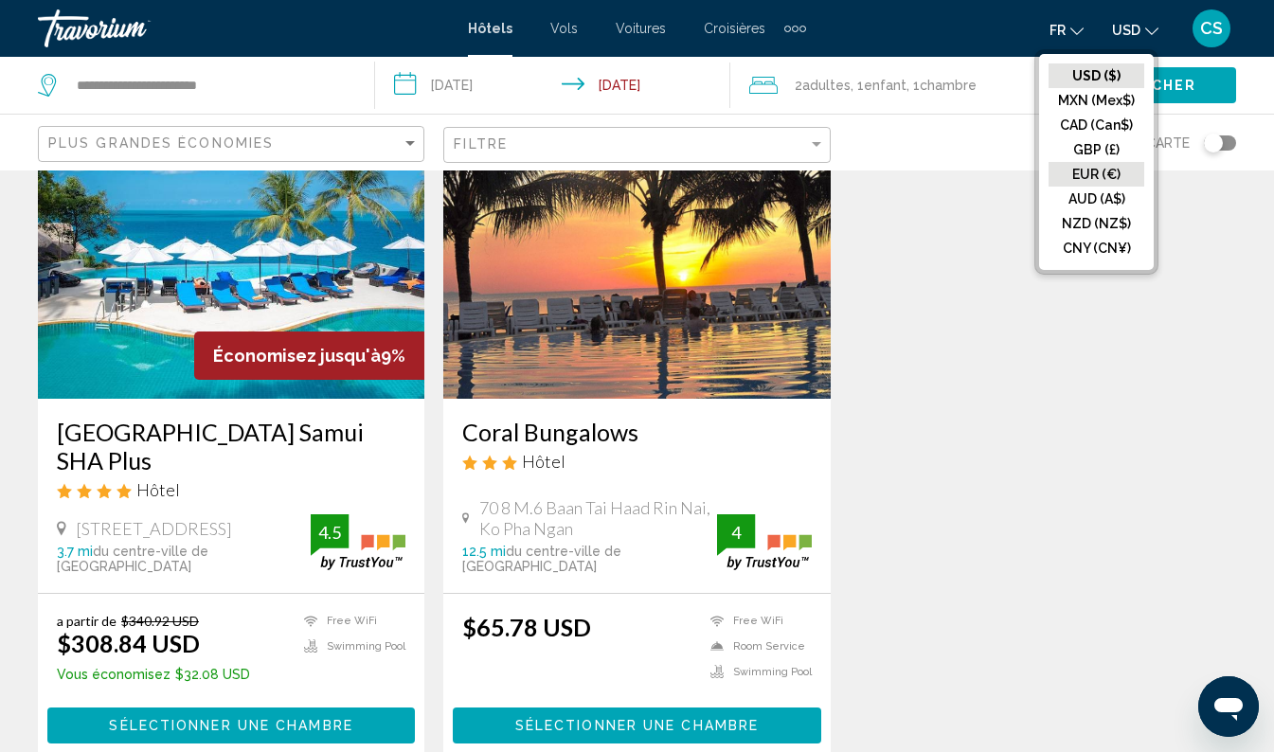
click at [1102, 168] on button "EUR (€)" at bounding box center [1097, 174] width 96 height 25
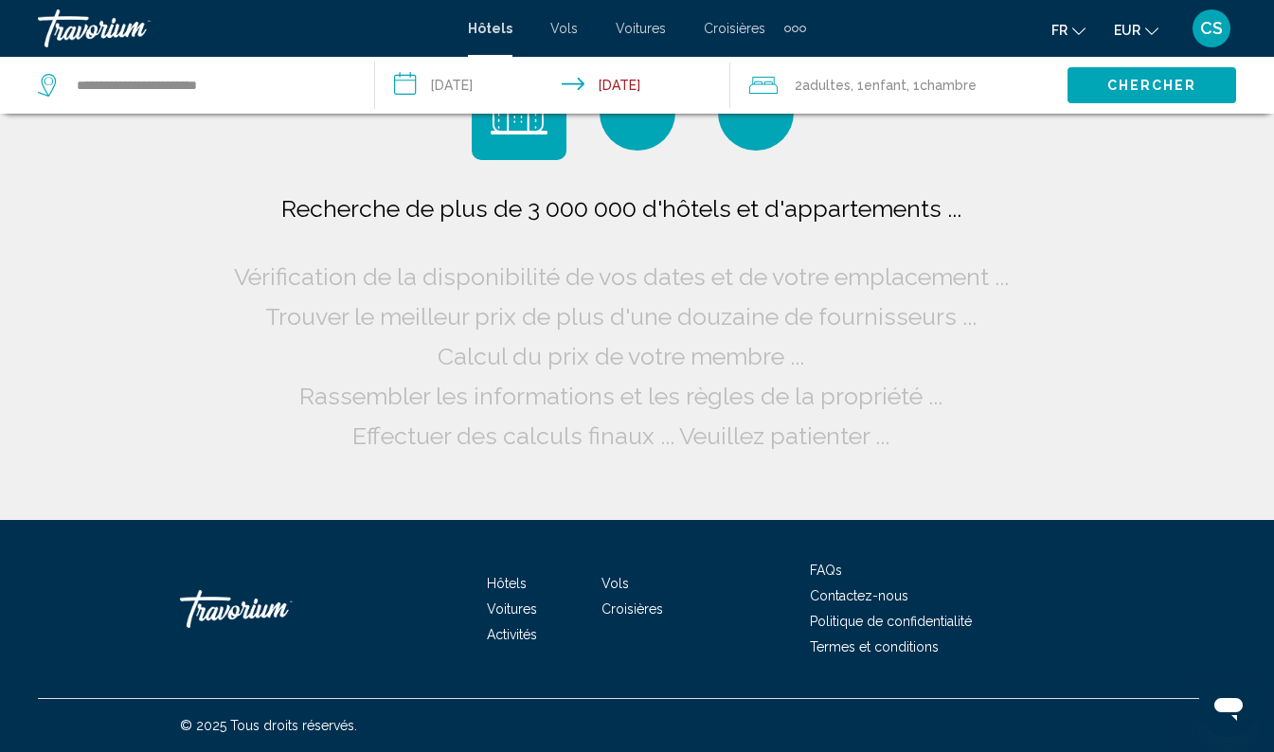
scroll to position [0, 0]
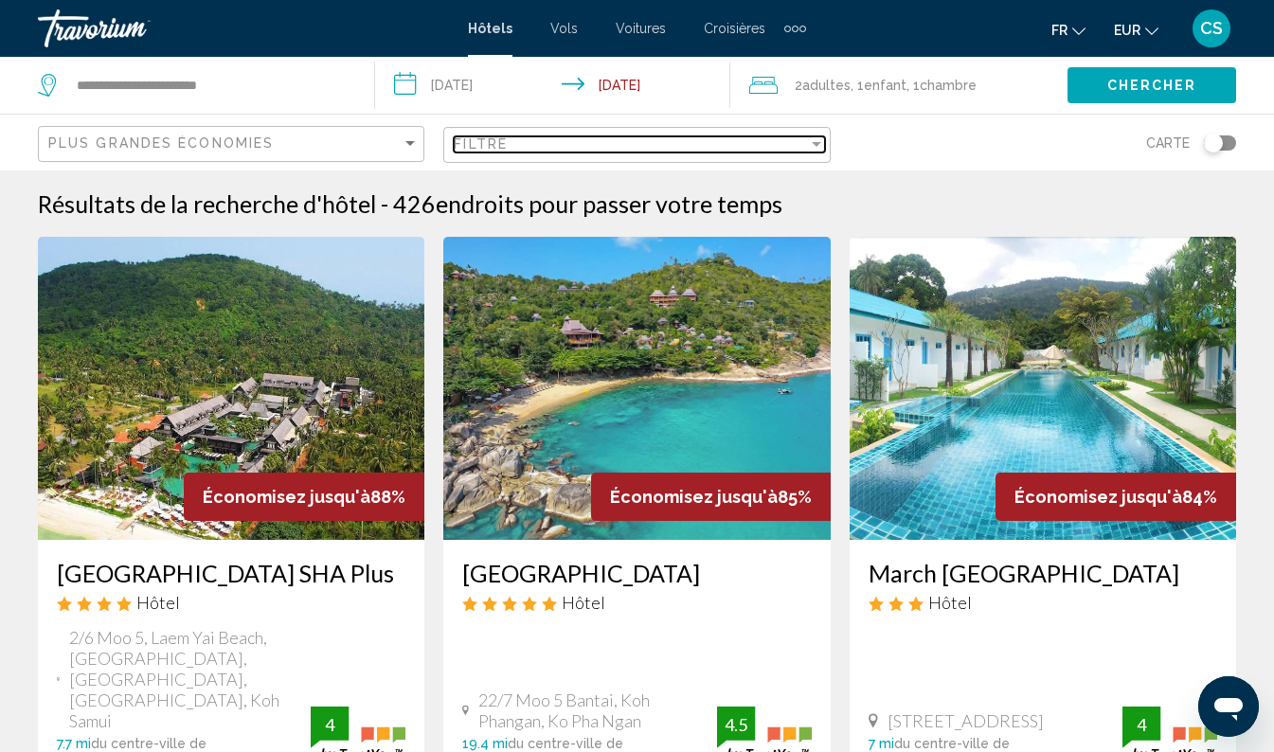
click at [677, 139] on div "Filtre" at bounding box center [630, 143] width 353 height 15
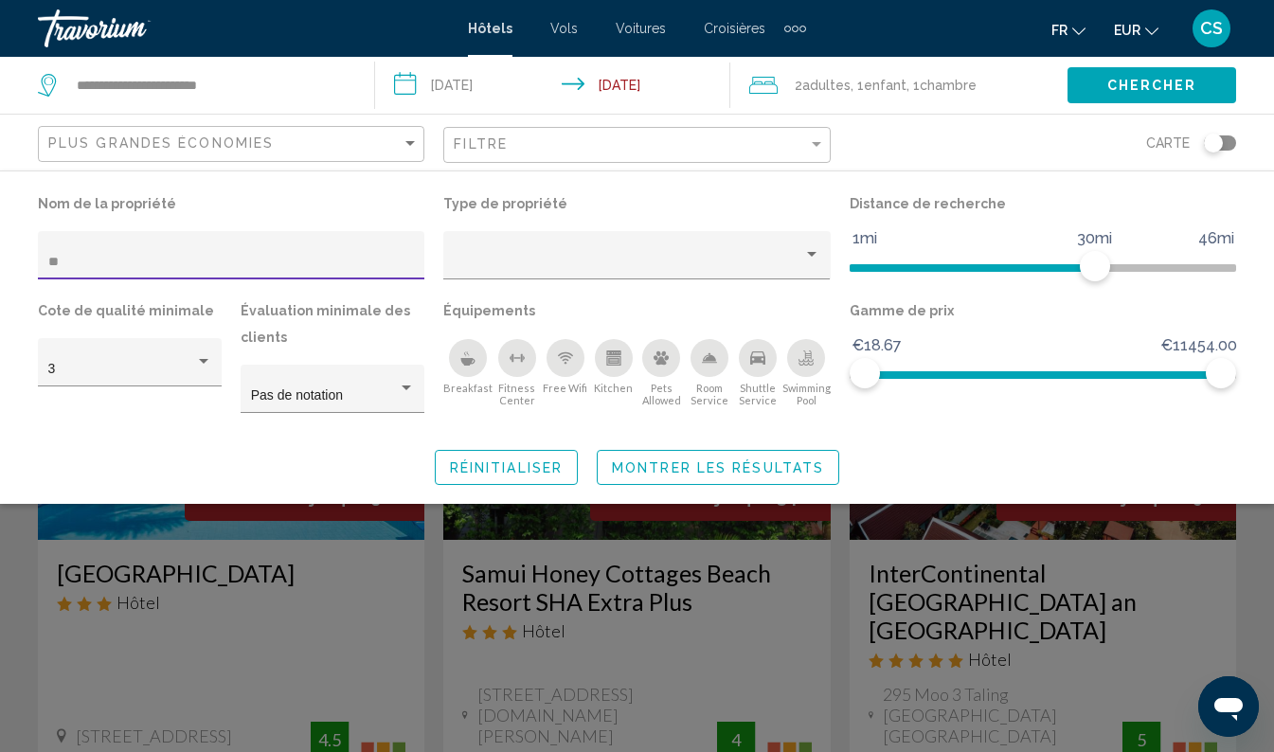
type input "***"
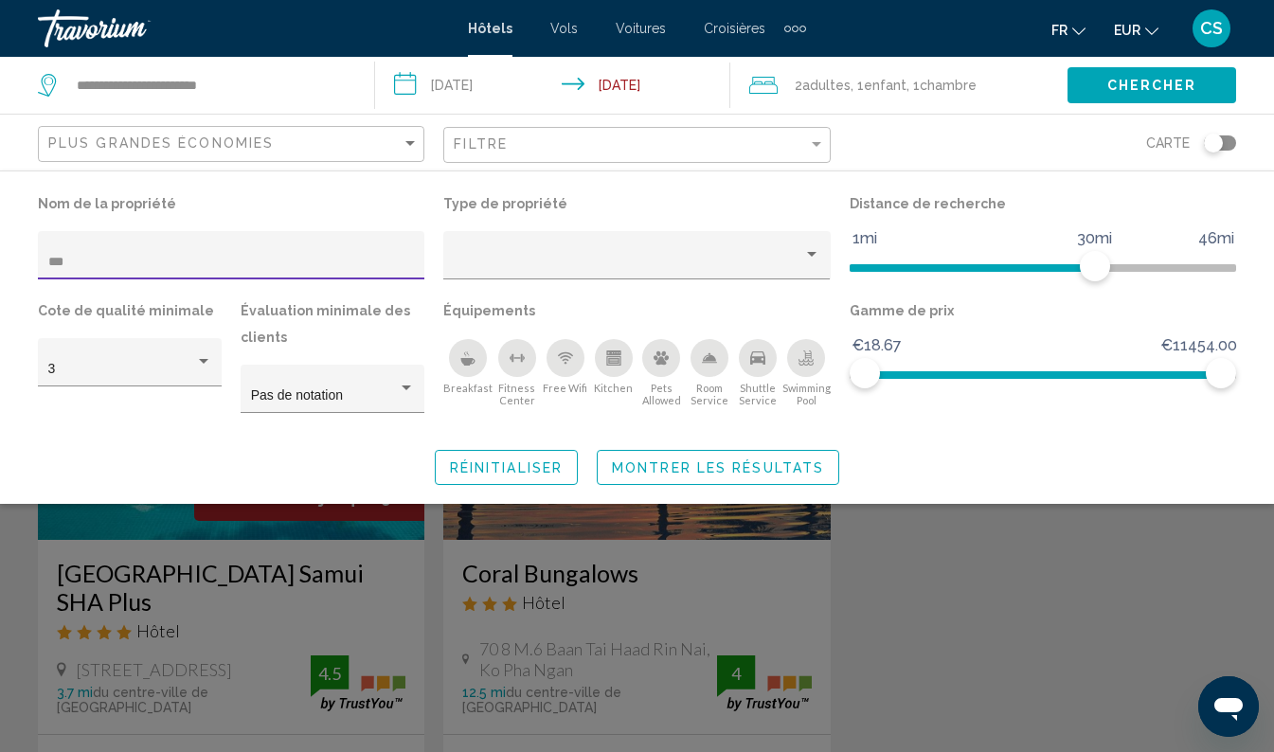
click at [294, 603] on div "Search widget" at bounding box center [637, 518] width 1274 height 468
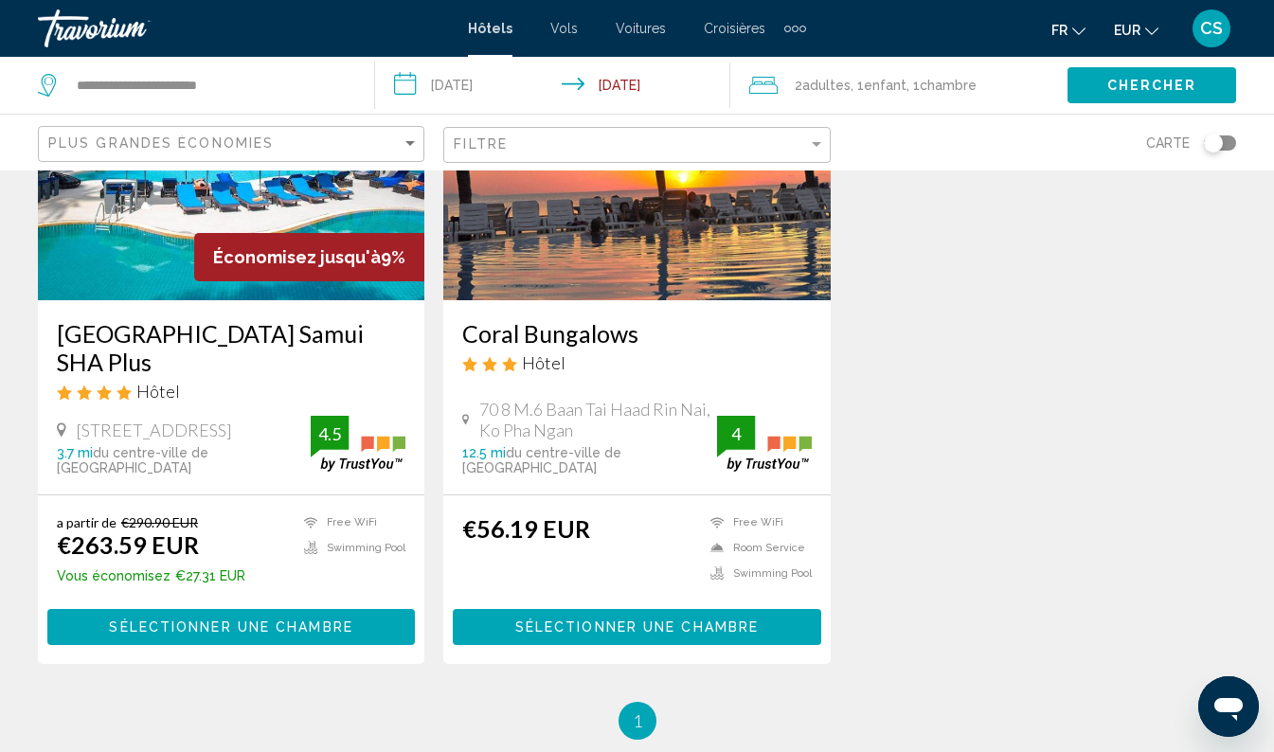
scroll to position [243, 0]
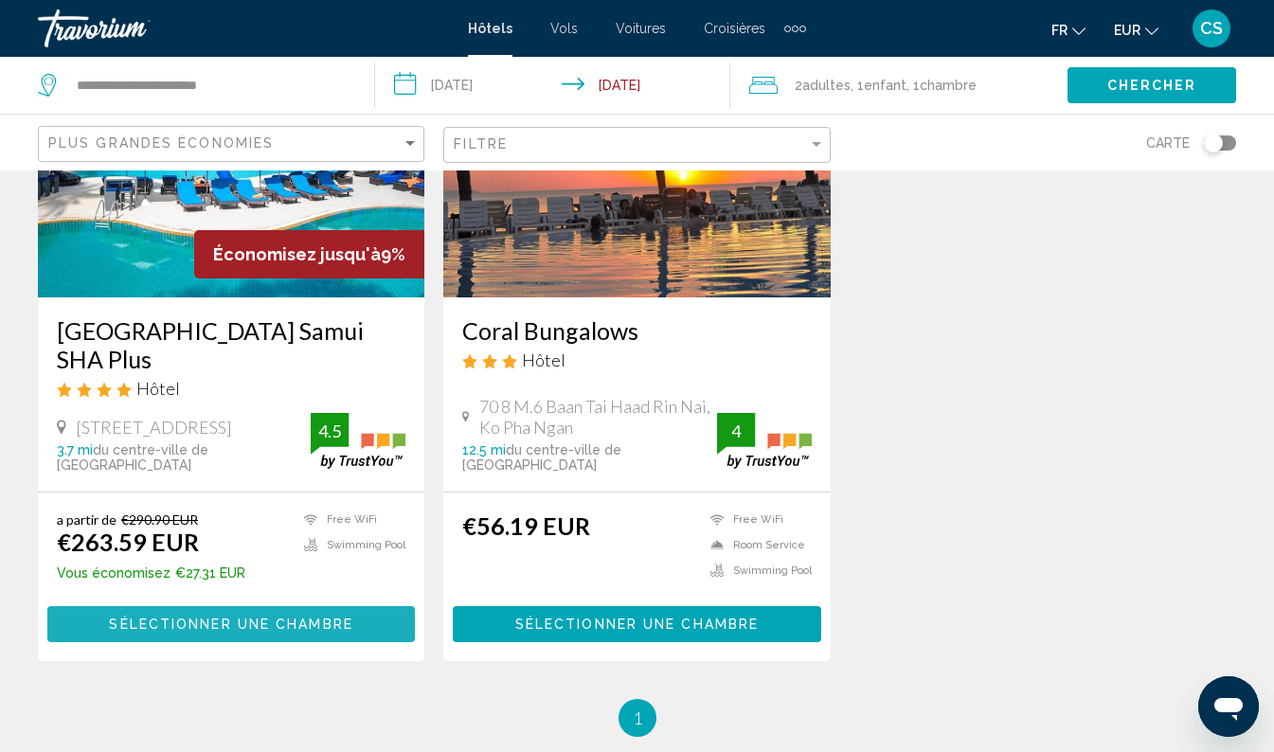
click at [239, 629] on span "Sélectionner une chambre" at bounding box center [230, 625] width 243 height 15
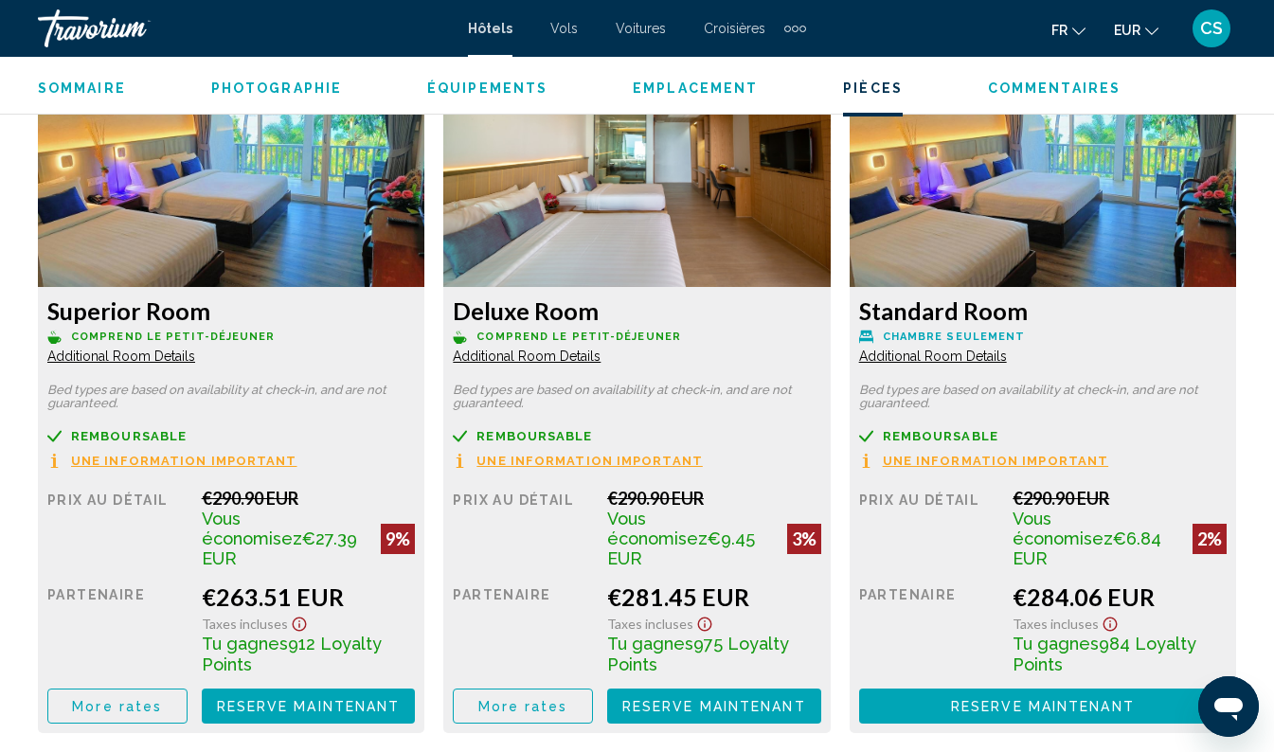
scroll to position [2886, 0]
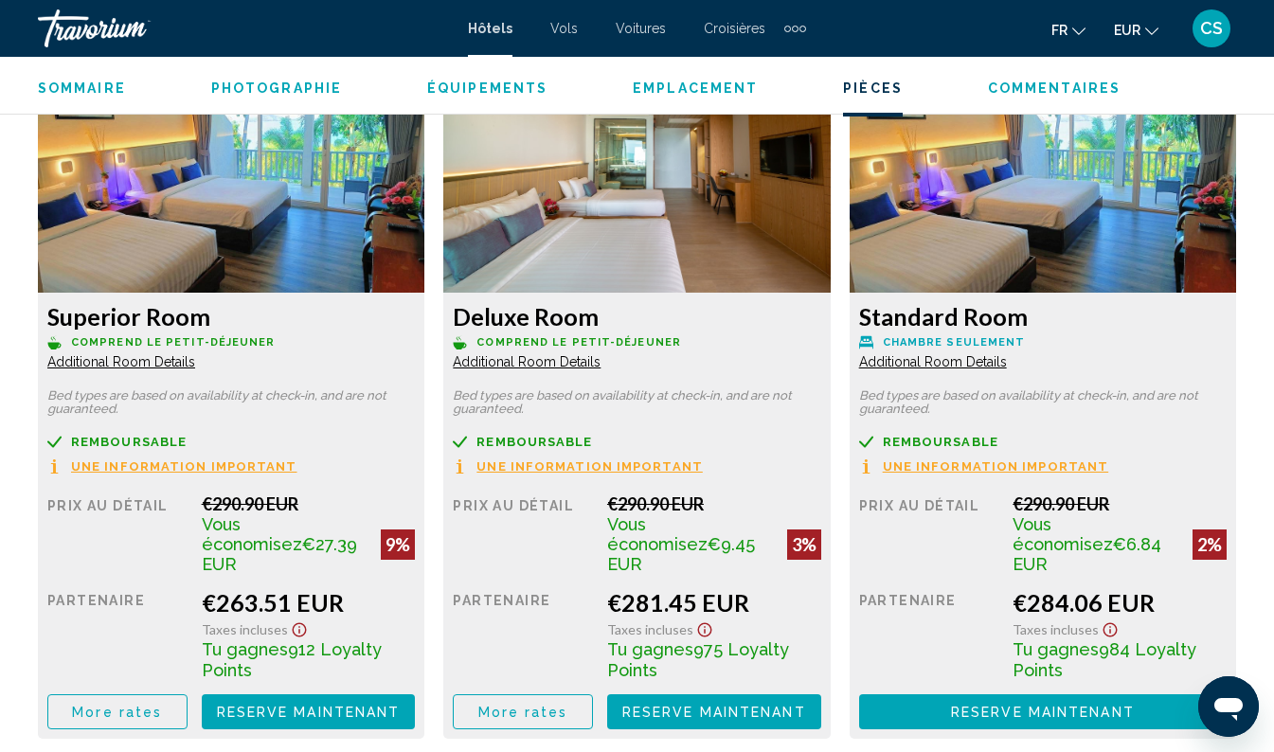
click at [135, 694] on button "More rates" at bounding box center [117, 711] width 140 height 35
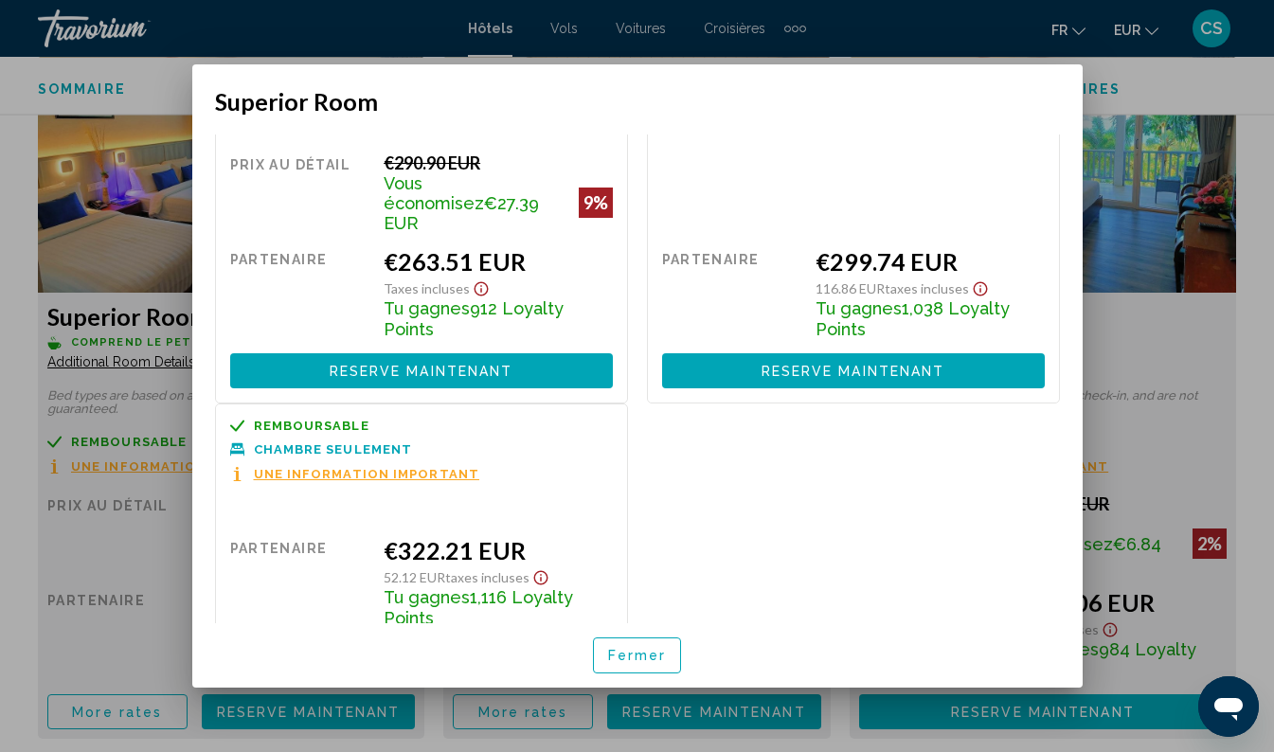
scroll to position [0, 0]
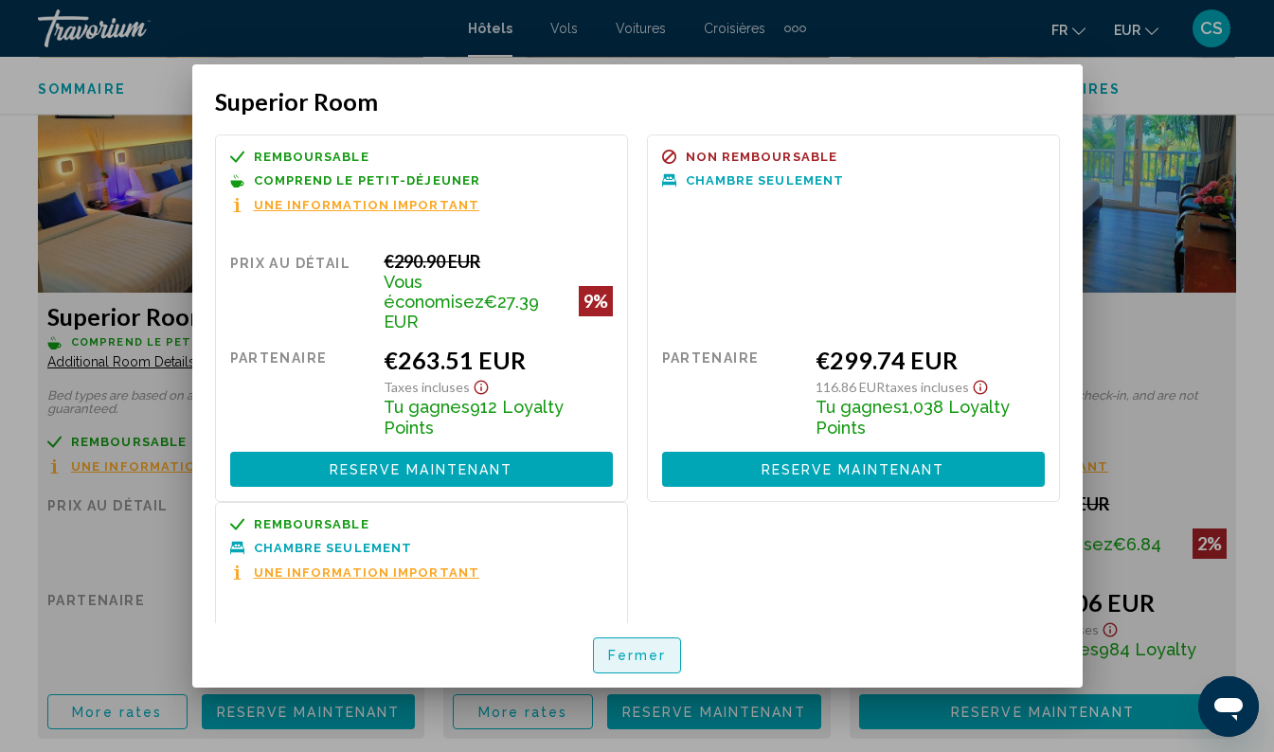
click at [638, 654] on span "Fermer" at bounding box center [637, 656] width 59 height 15
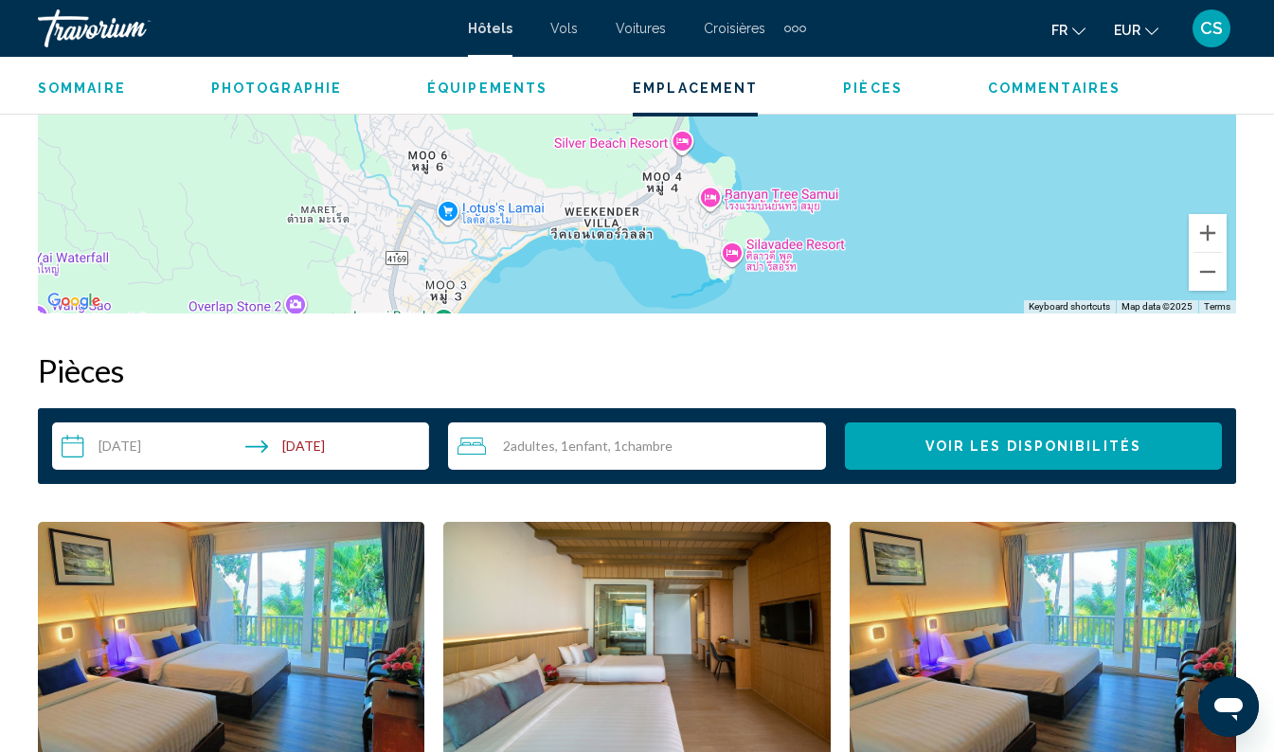
scroll to position [2420, 0]
click at [190, 449] on input "**********" at bounding box center [244, 448] width 385 height 53
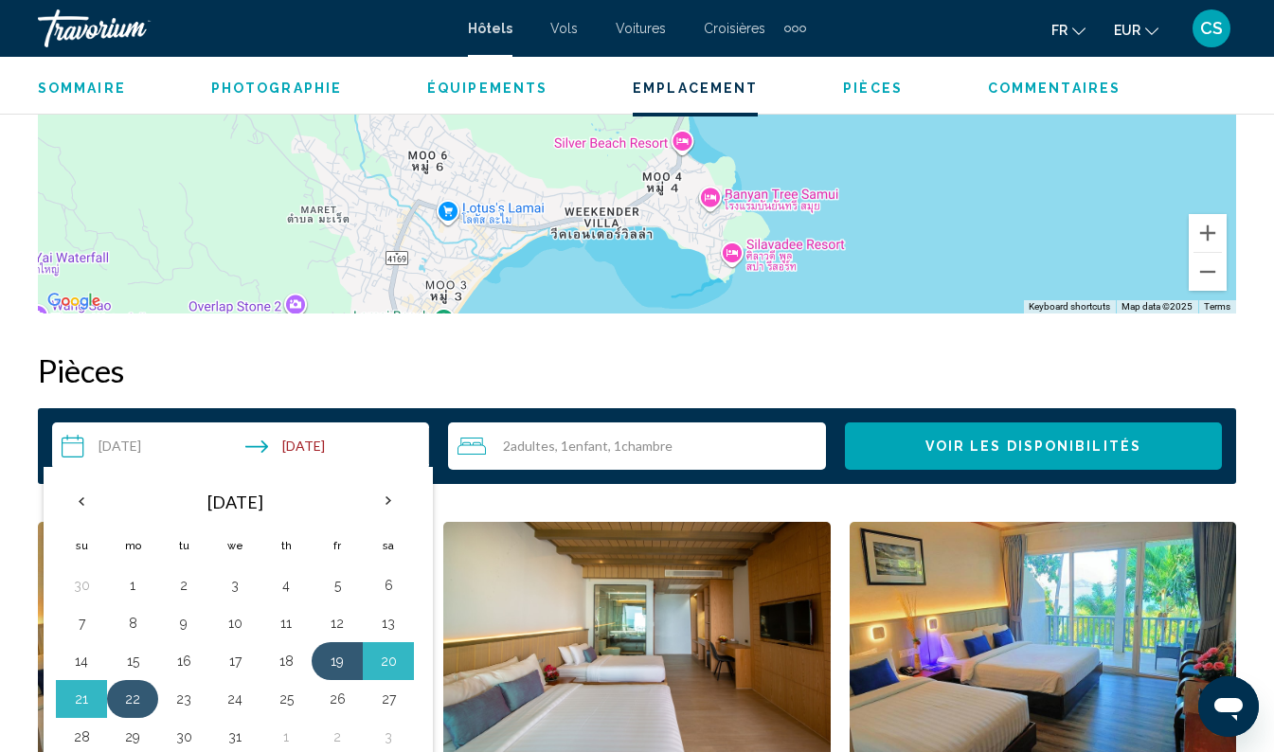
click at [126, 693] on button "22" at bounding box center [132, 699] width 30 height 27
click at [332, 692] on button "26" at bounding box center [337, 699] width 30 height 27
type input "**********"
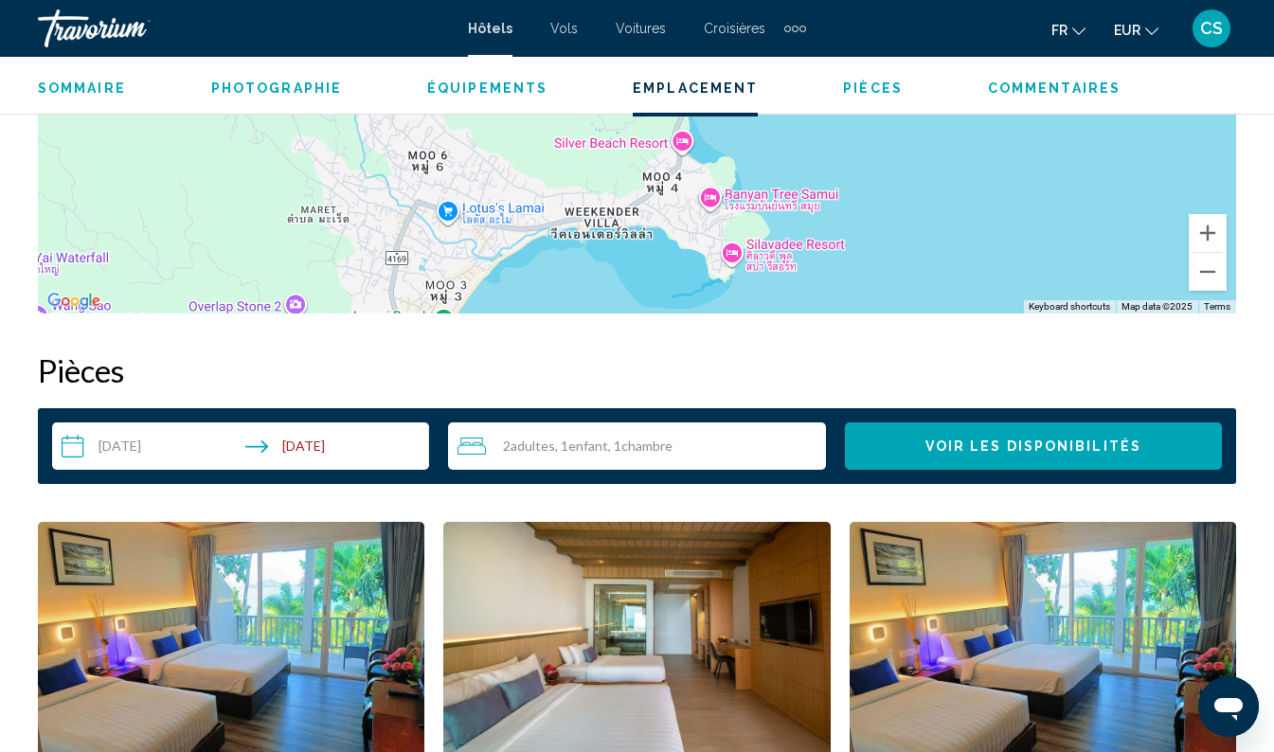
click at [1025, 442] on span "Voir les disponibilités" at bounding box center [1033, 447] width 216 height 15
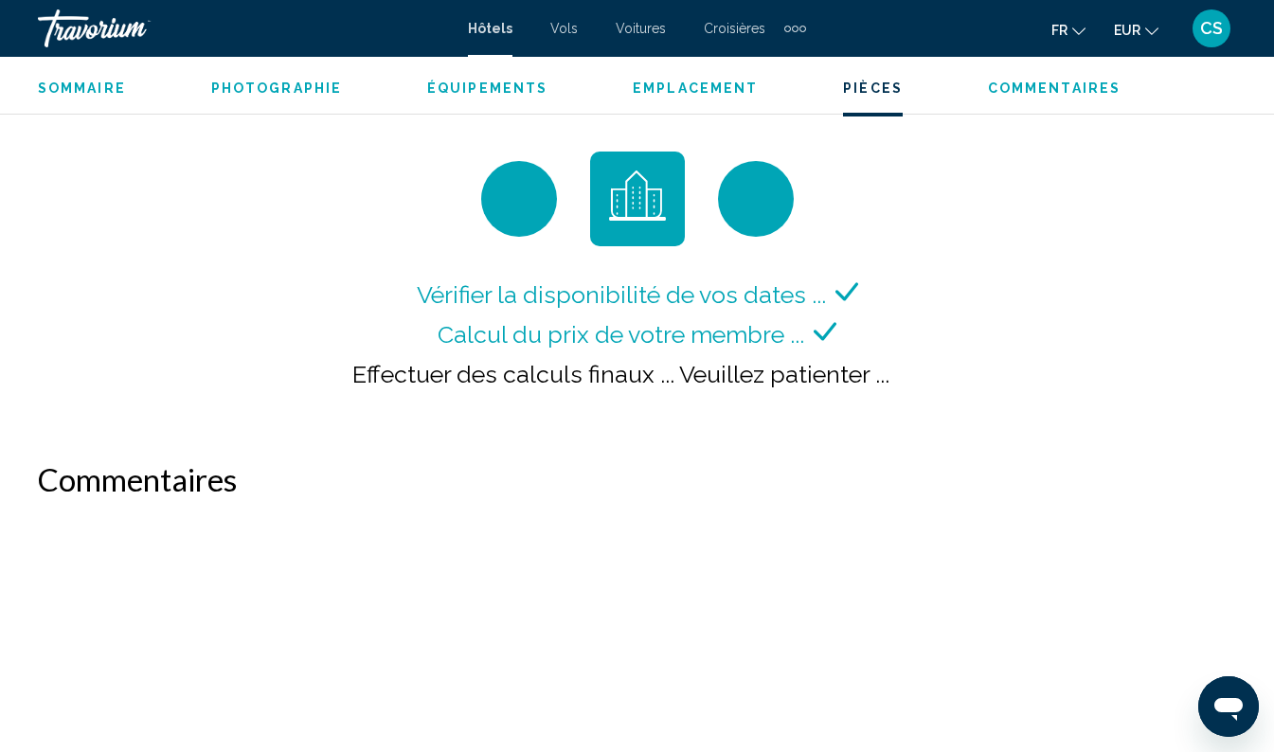
scroll to position [2792, 0]
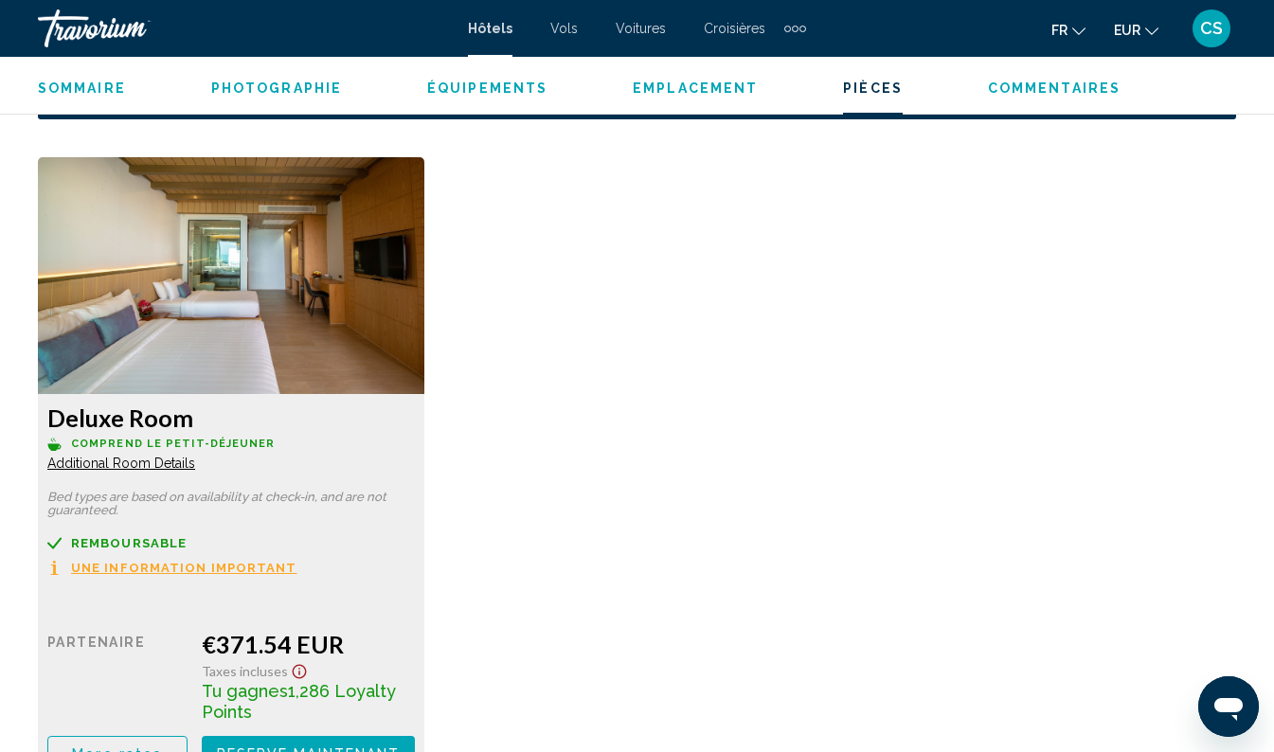
scroll to position [2824, 0]
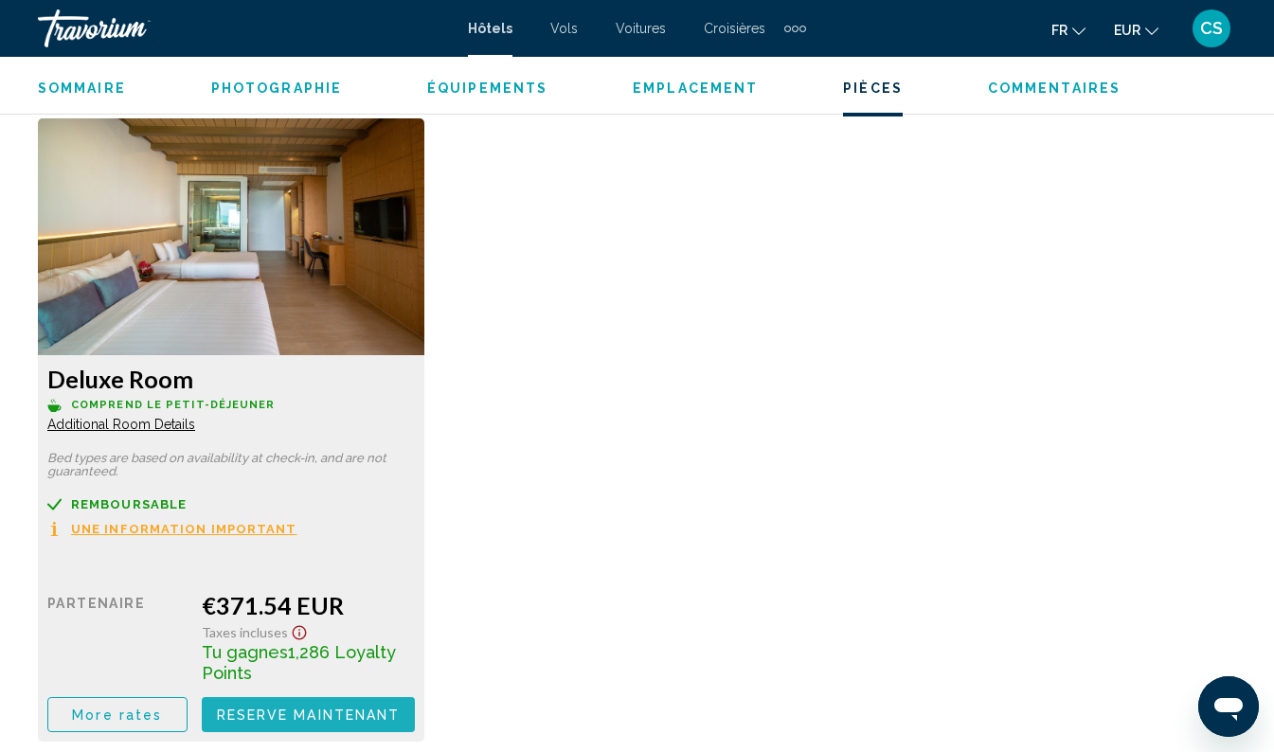
click at [329, 710] on span "Reserve maintenant" at bounding box center [309, 715] width 184 height 15
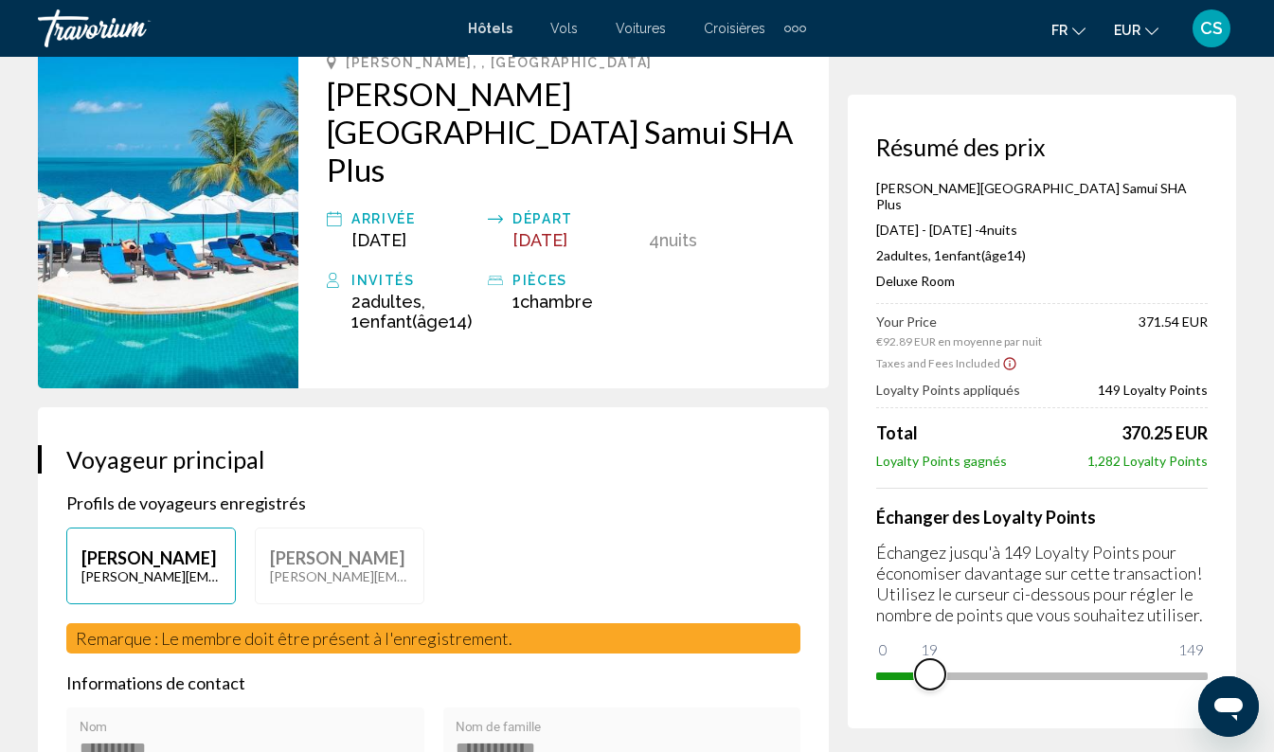
scroll to position [127, 0]
